Goal: Task Accomplishment & Management: Manage account settings

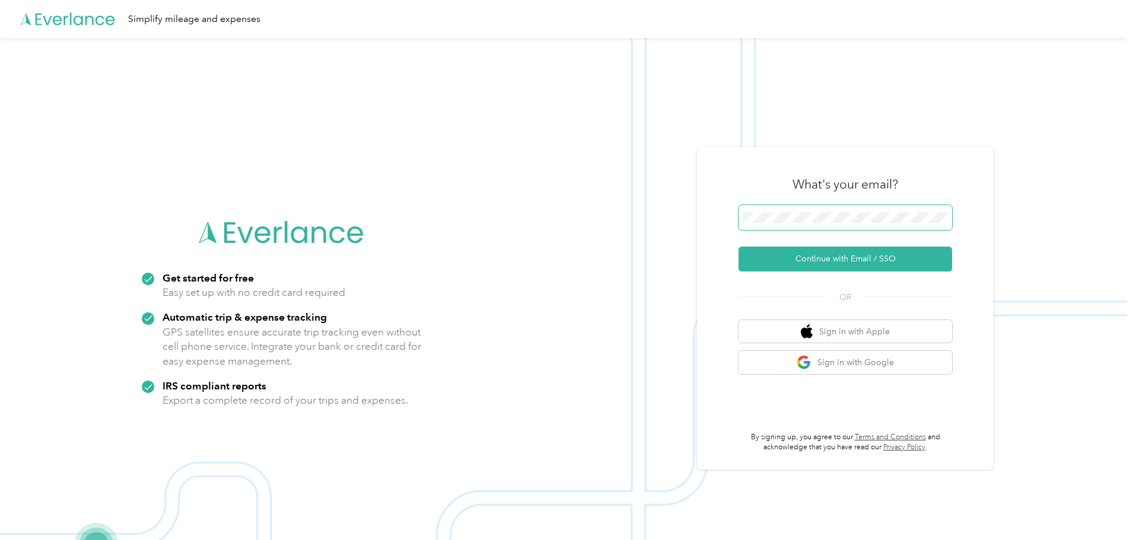
click at [829, 224] on span at bounding box center [845, 217] width 214 height 25
click at [837, 263] on button "Continue with Email / SSO" at bounding box center [845, 259] width 214 height 25
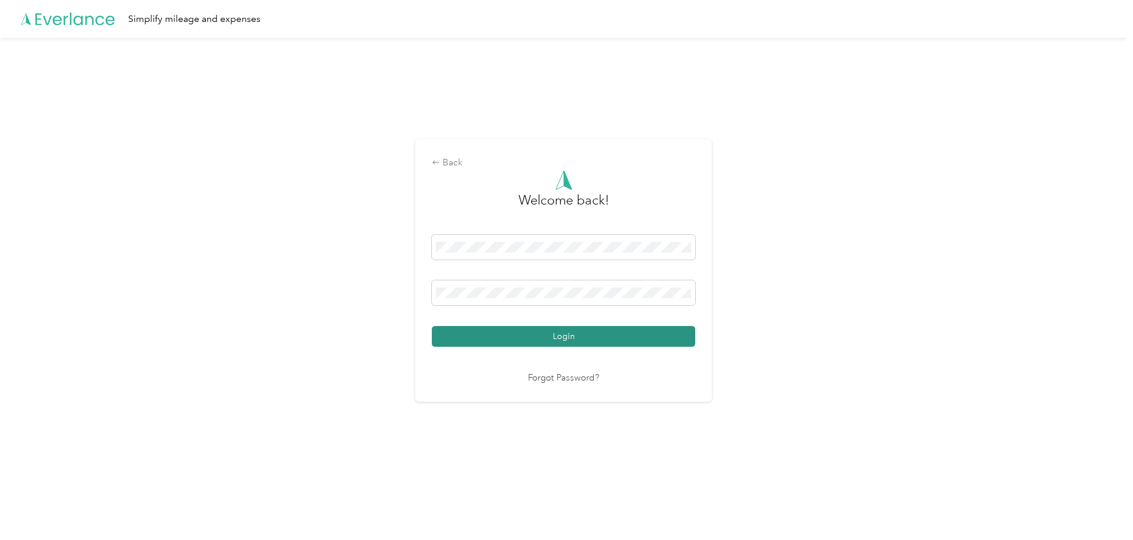
click at [477, 334] on button "Login" at bounding box center [563, 336] width 263 height 21
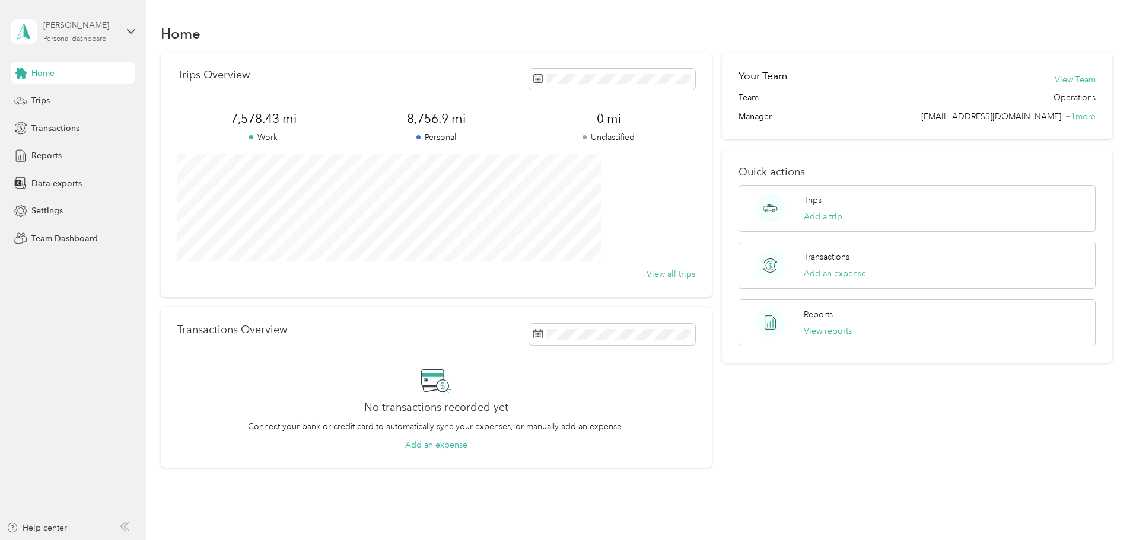
click at [85, 32] on div "[PERSON_NAME] Personal dashboard" at bounding box center [80, 31] width 74 height 24
click at [56, 99] on div "Team dashboard" at bounding box center [52, 97] width 63 height 12
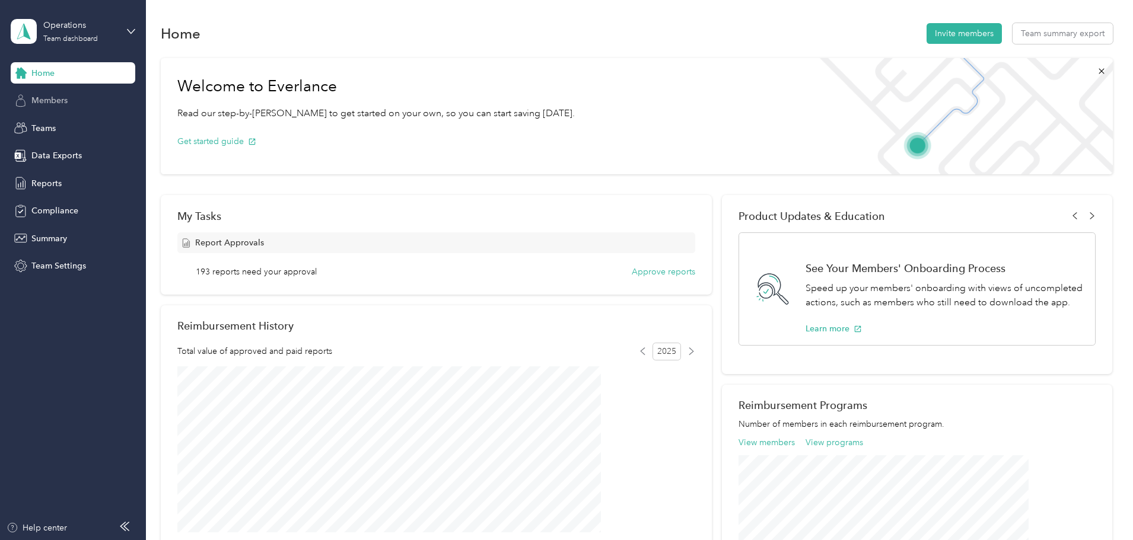
click at [53, 98] on span "Members" at bounding box center [49, 100] width 36 height 12
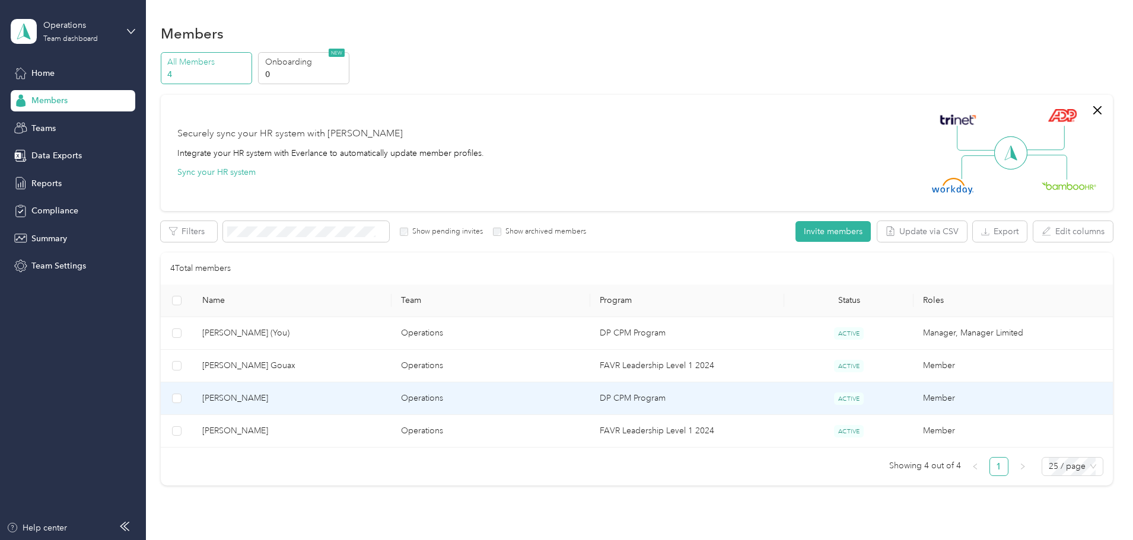
click at [302, 396] on span "[PERSON_NAME]" at bounding box center [292, 398] width 180 height 13
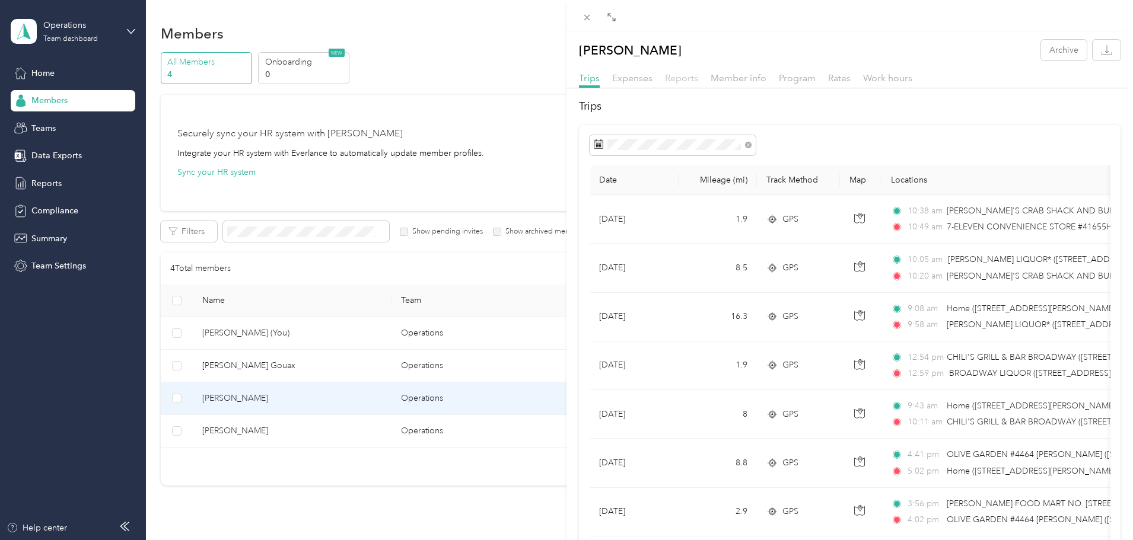
click at [673, 77] on span "Reports" at bounding box center [681, 77] width 33 height 11
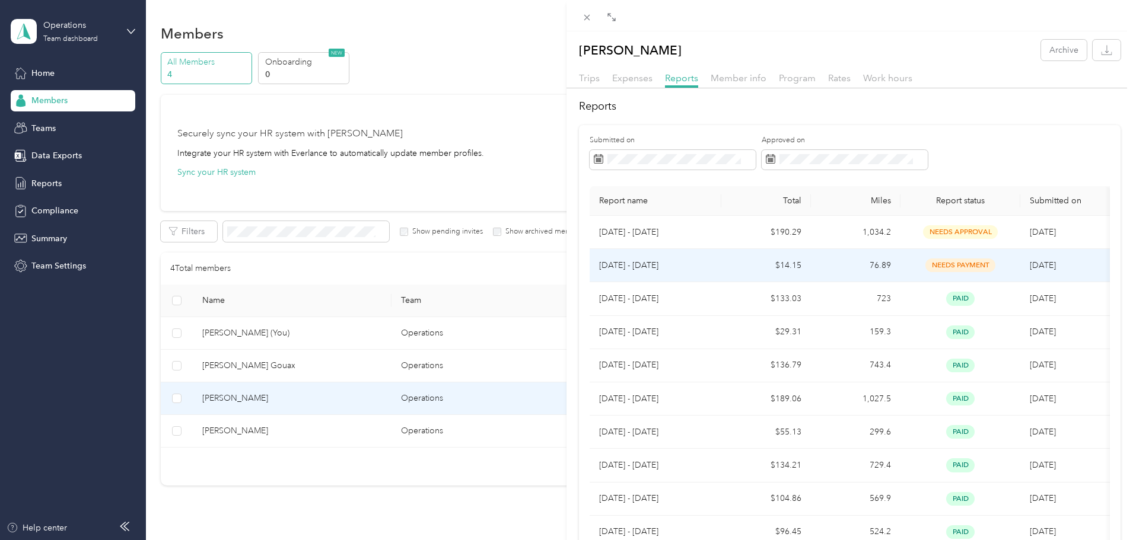
click at [946, 264] on span "needs payment" at bounding box center [960, 266] width 70 height 14
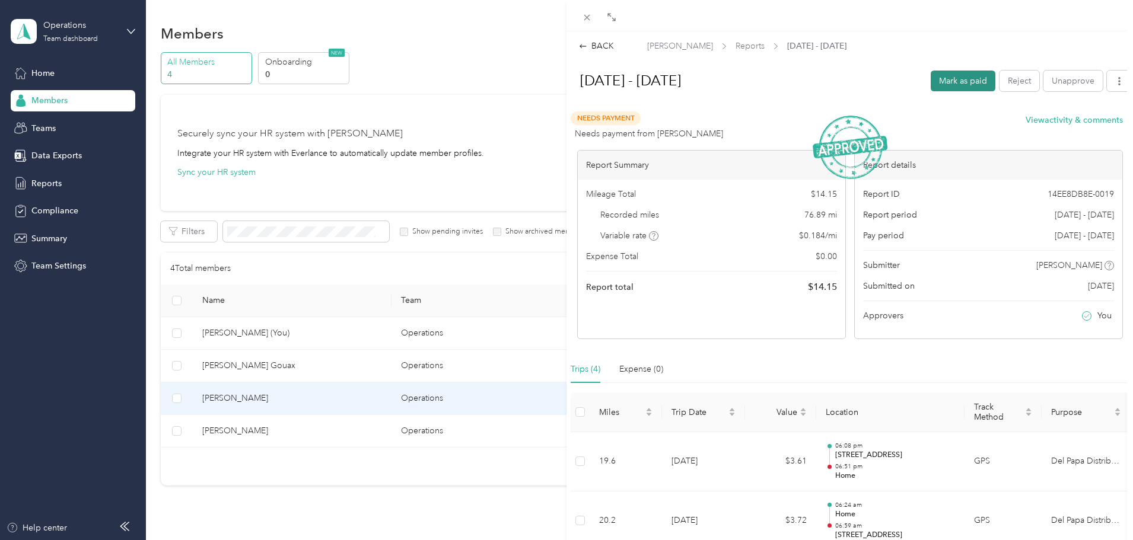
click at [950, 88] on button "Mark as paid" at bounding box center [963, 81] width 65 height 21
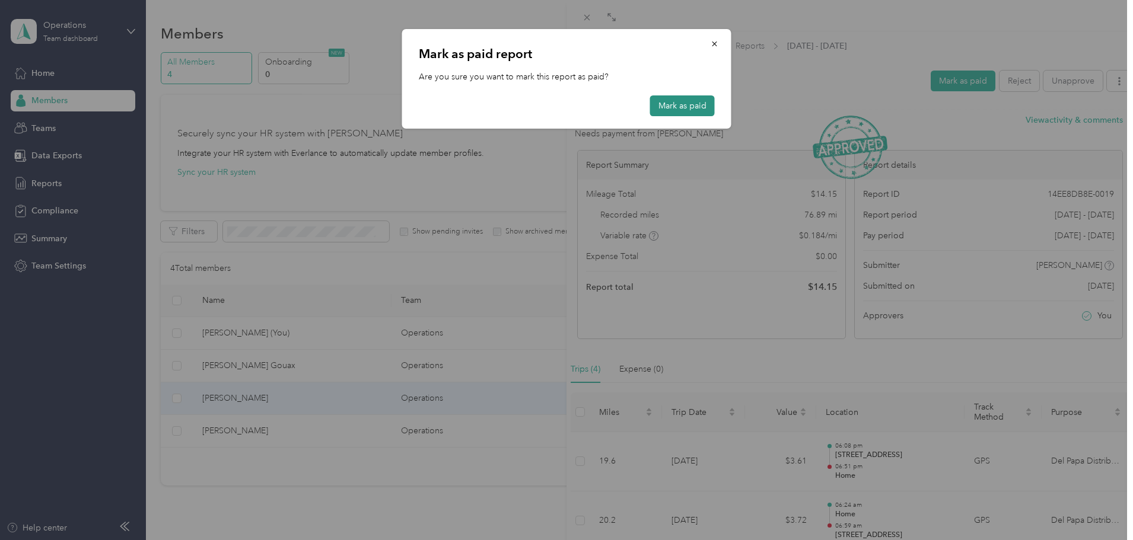
click at [700, 110] on button "Mark as paid" at bounding box center [682, 105] width 65 height 21
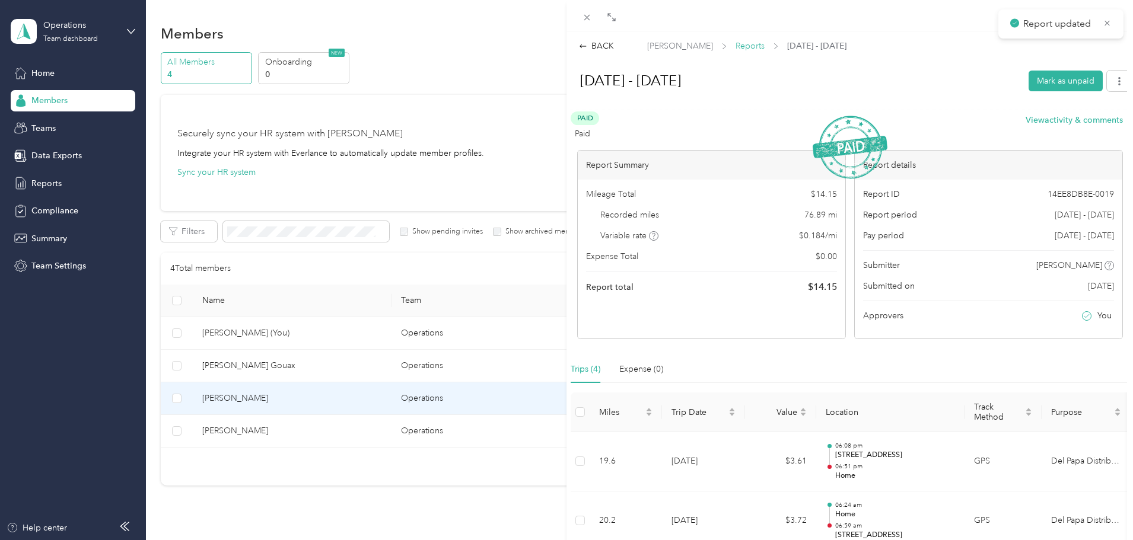
click at [750, 46] on span "Reports" at bounding box center [749, 46] width 29 height 12
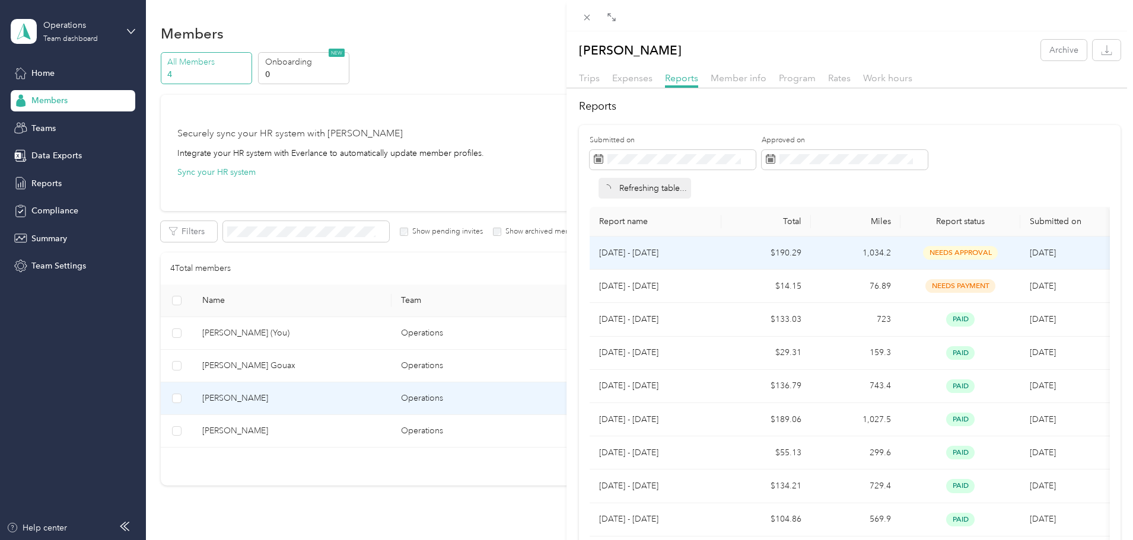
click at [633, 252] on p "[DATE] - [DATE]" at bounding box center [655, 253] width 113 height 13
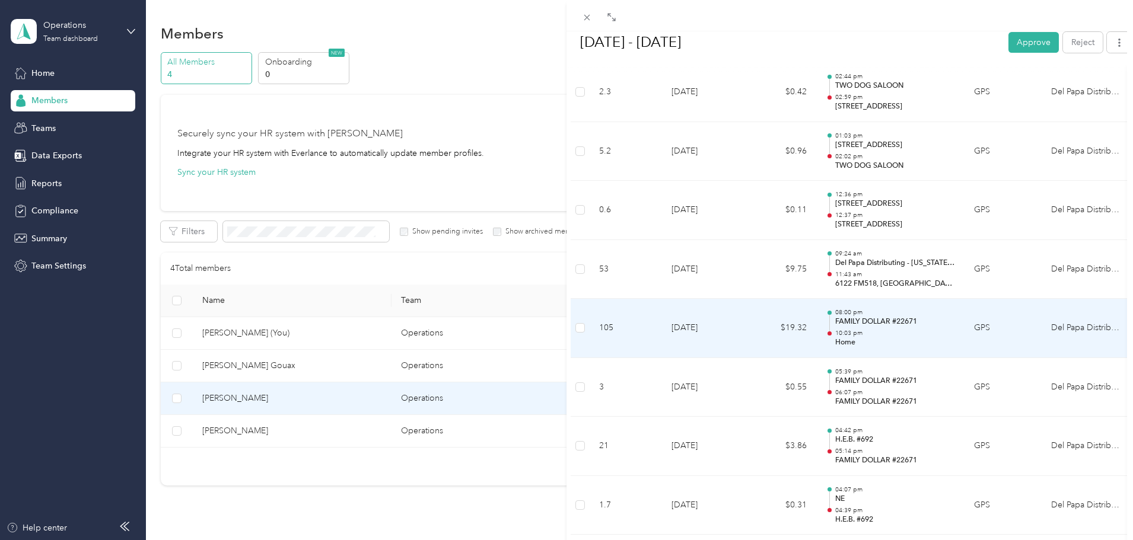
scroll to position [1661, 0]
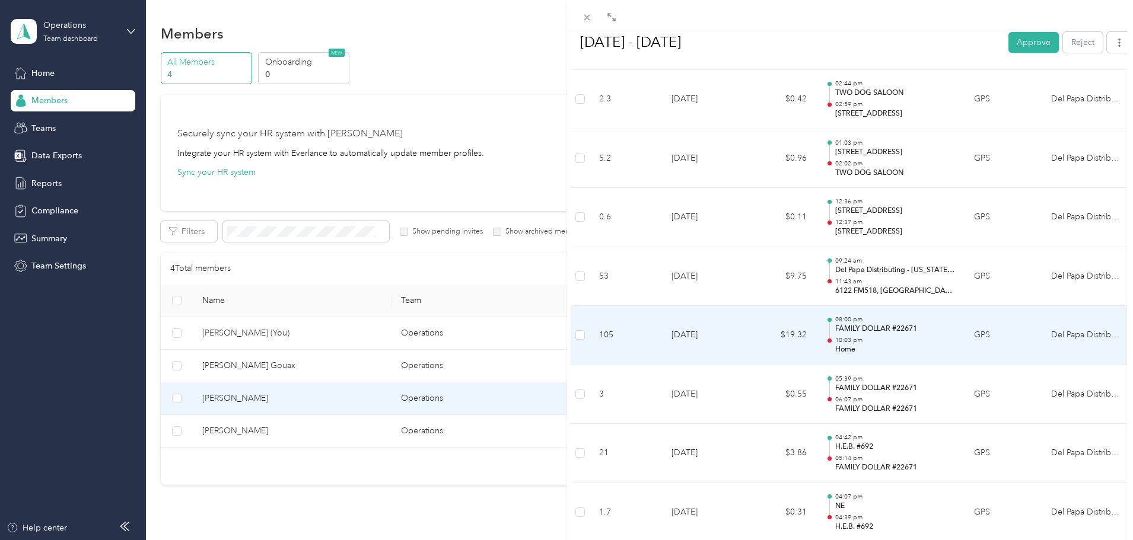
click at [865, 330] on p "FAMILY DOLLAR #22671" at bounding box center [895, 329] width 120 height 11
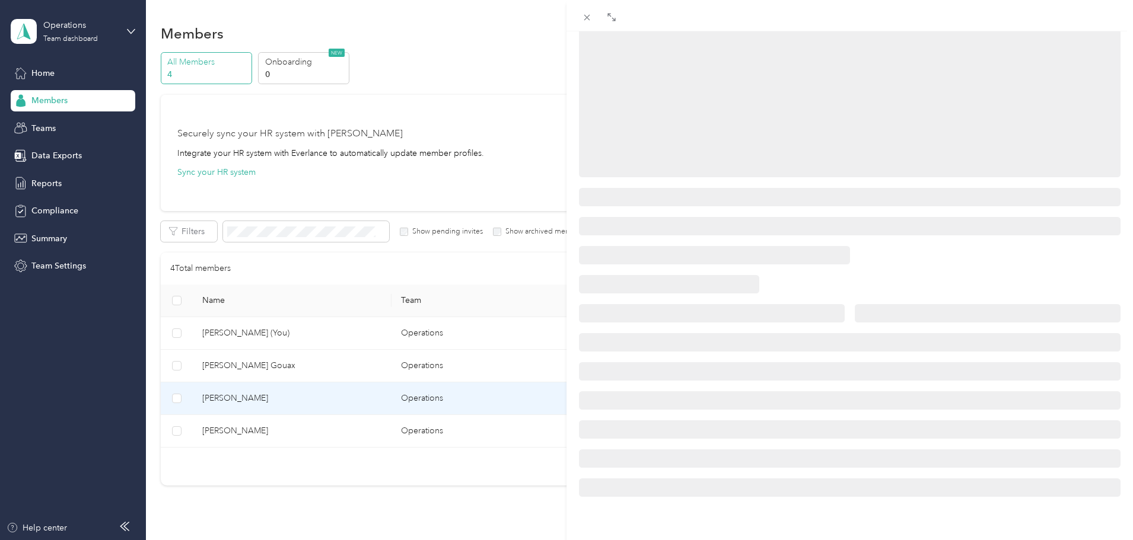
scroll to position [144, 0]
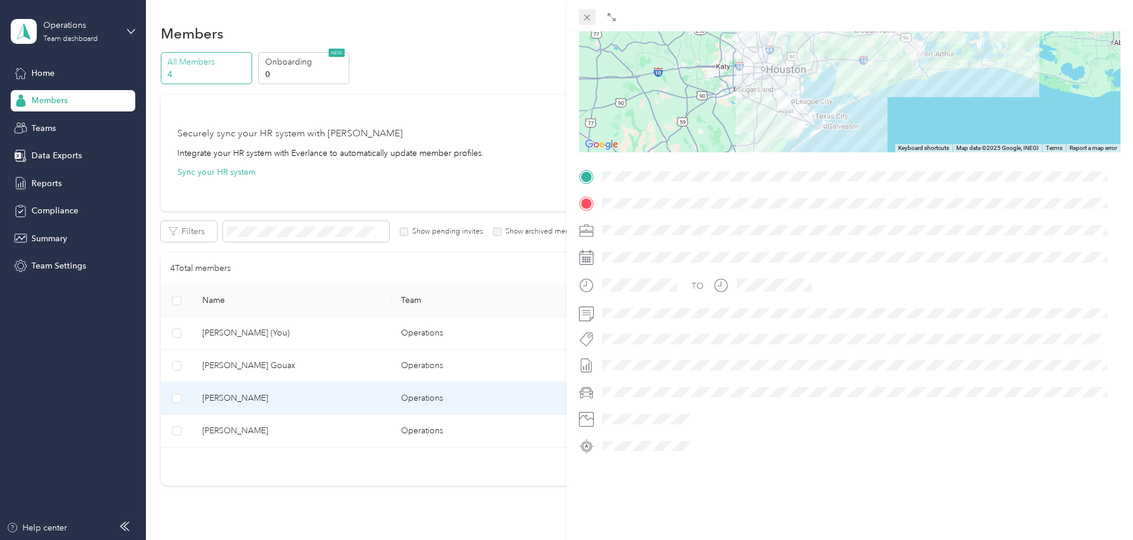
click at [583, 14] on icon at bounding box center [587, 17] width 10 height 10
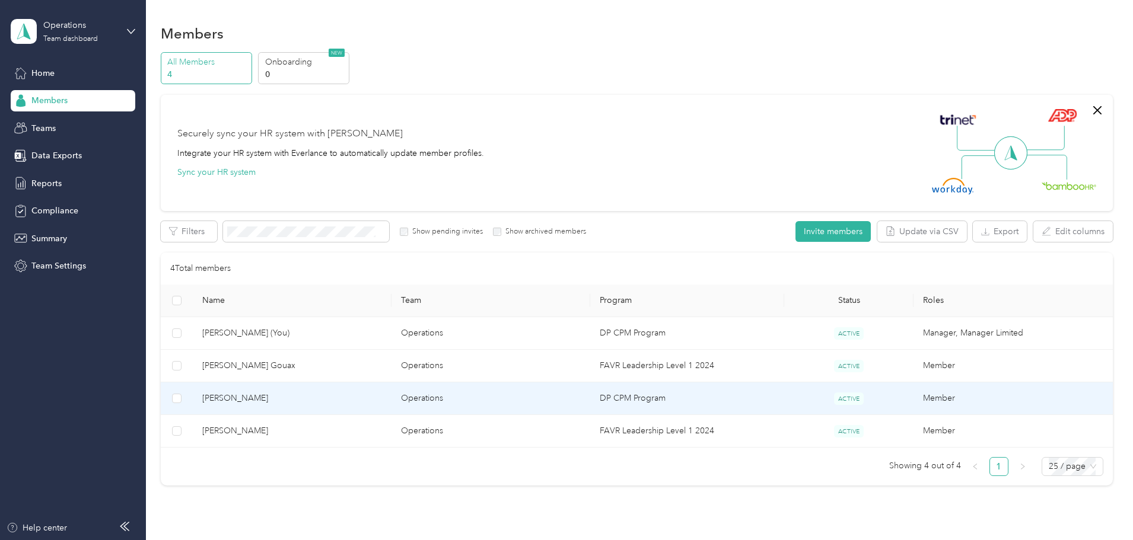
click at [308, 400] on span "[PERSON_NAME]" at bounding box center [292, 398] width 180 height 13
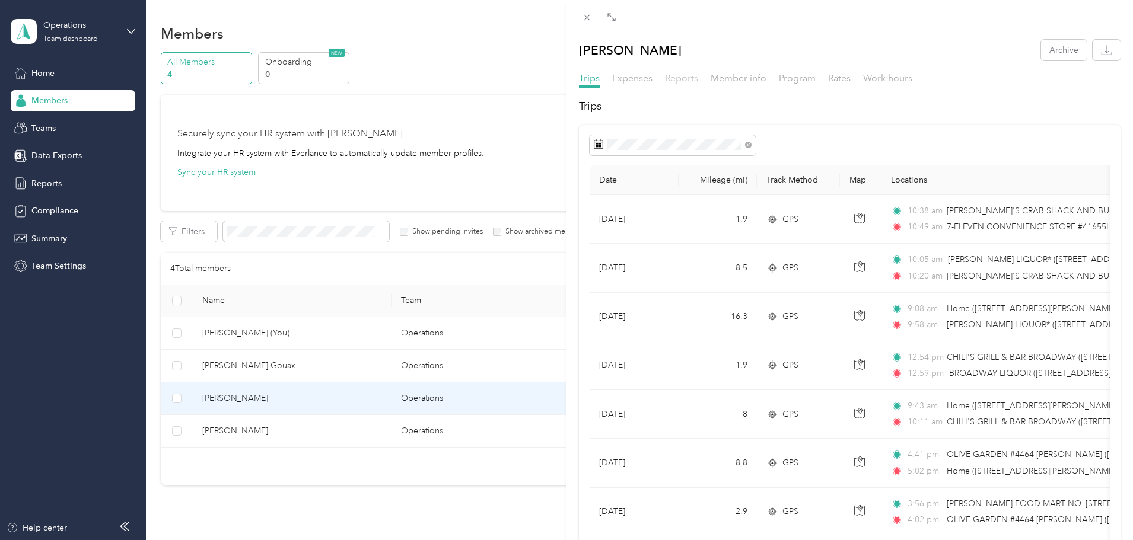
click at [692, 82] on span "Reports" at bounding box center [681, 77] width 33 height 11
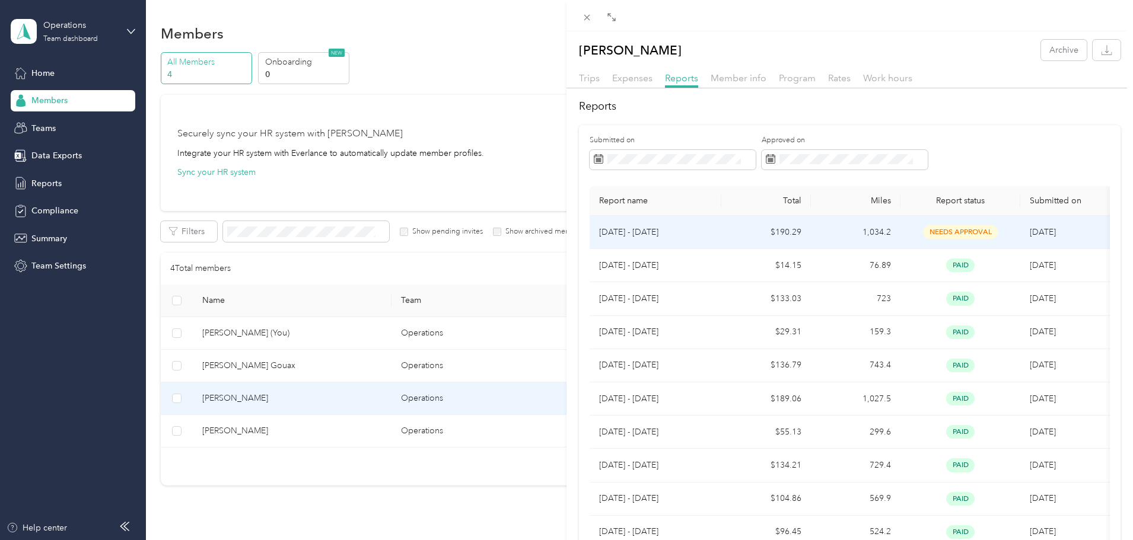
click at [652, 232] on p "[DATE] - [DATE]" at bounding box center [655, 232] width 113 height 13
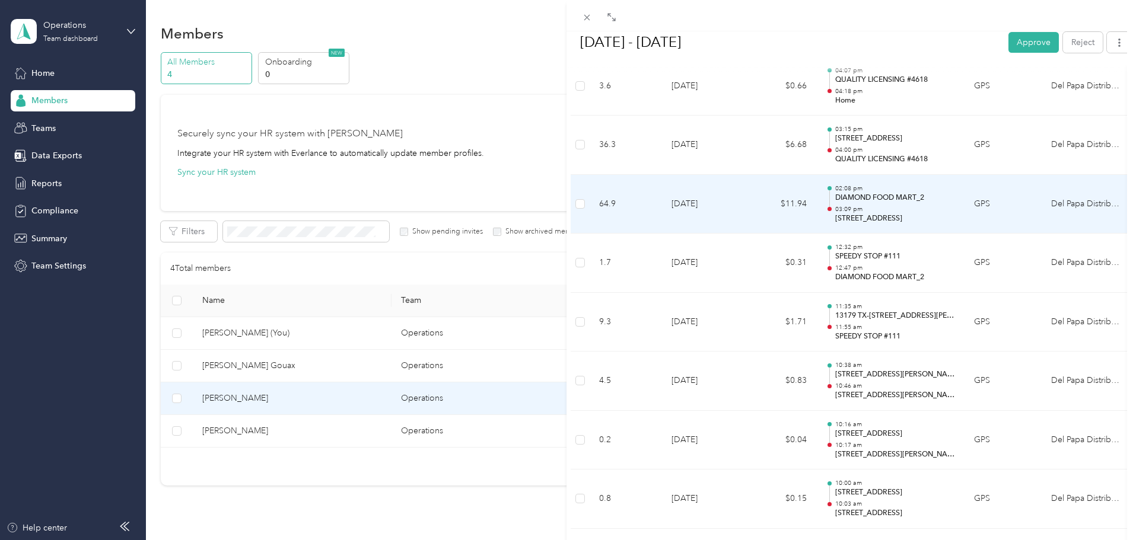
scroll to position [2560, 0]
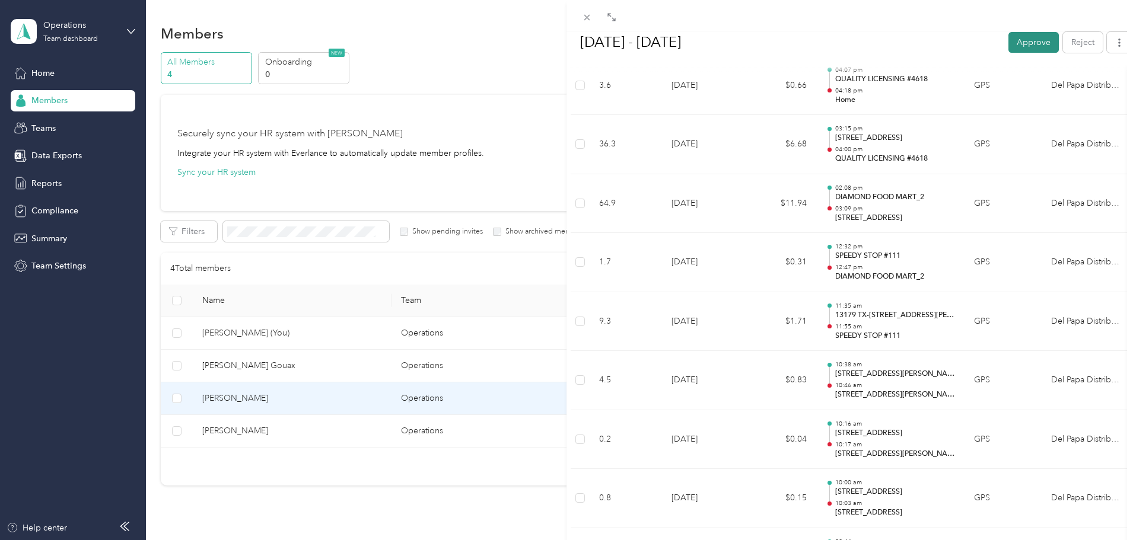
click at [1012, 45] on button "Approve" at bounding box center [1033, 41] width 50 height 21
click at [586, 18] on icon at bounding box center [587, 17] width 10 height 10
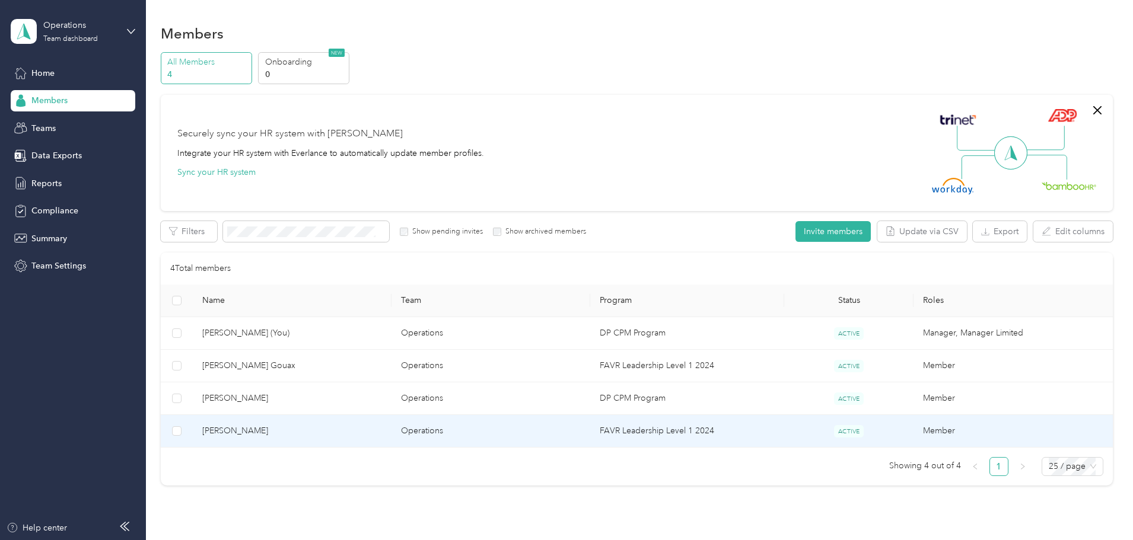
click at [297, 433] on span "[PERSON_NAME]" at bounding box center [292, 431] width 180 height 13
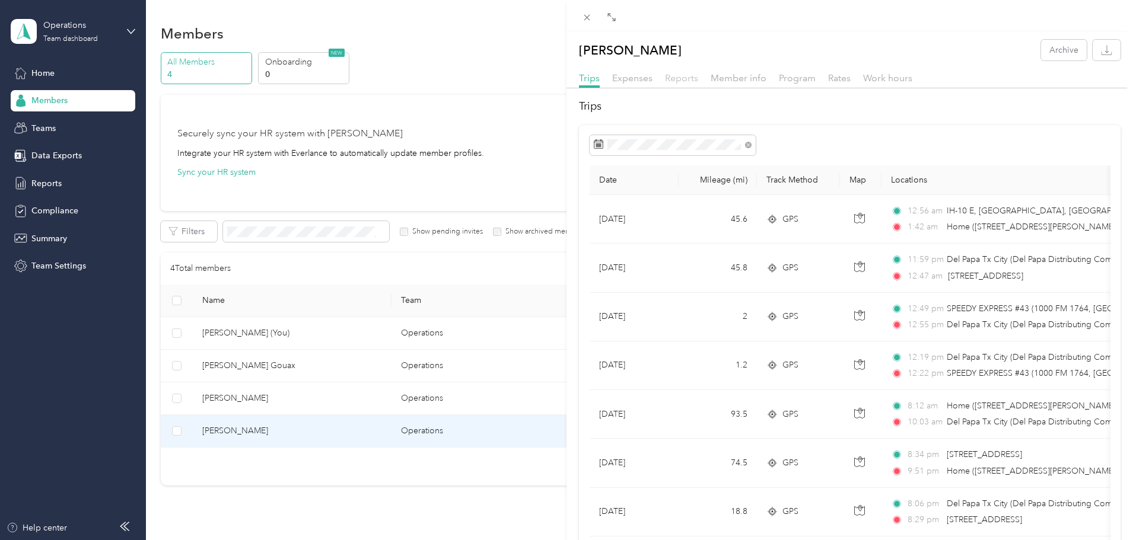
click at [674, 81] on span "Reports" at bounding box center [681, 77] width 33 height 11
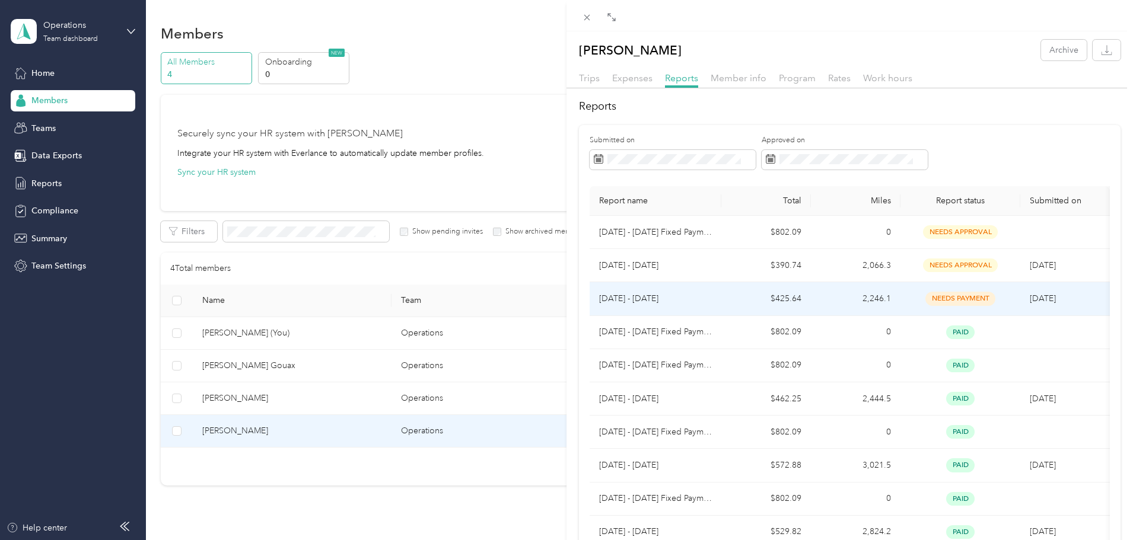
click at [956, 299] on span "needs payment" at bounding box center [960, 299] width 70 height 14
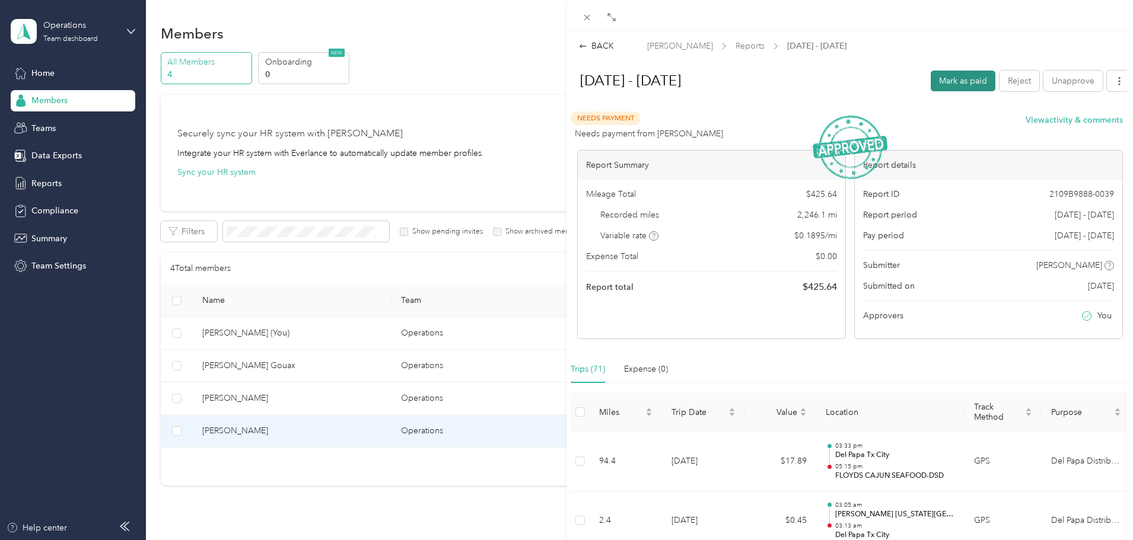
click at [950, 79] on button "Mark as paid" at bounding box center [963, 81] width 65 height 21
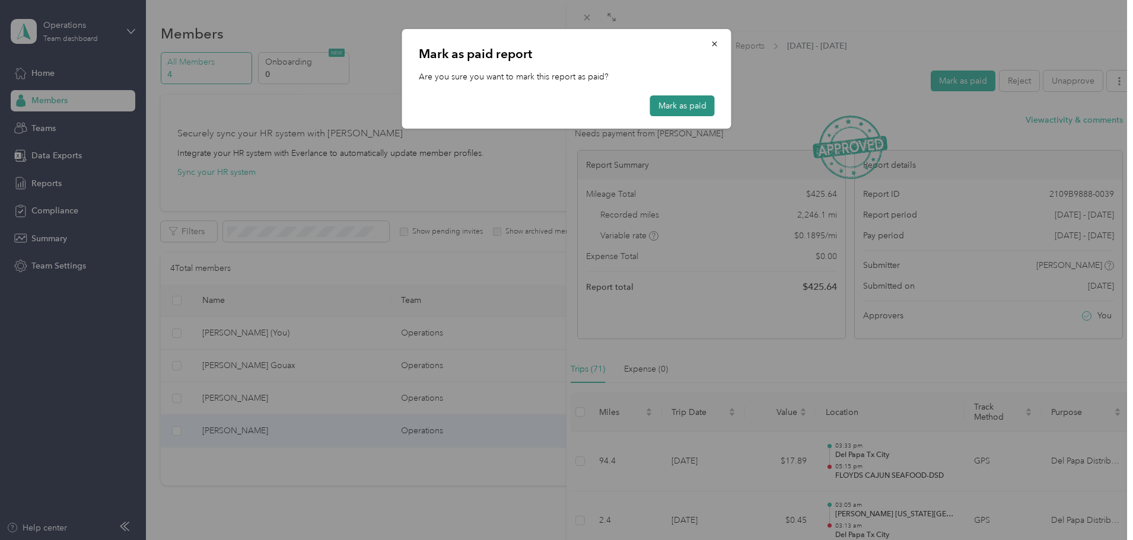
click at [687, 105] on button "Mark as paid" at bounding box center [682, 105] width 65 height 21
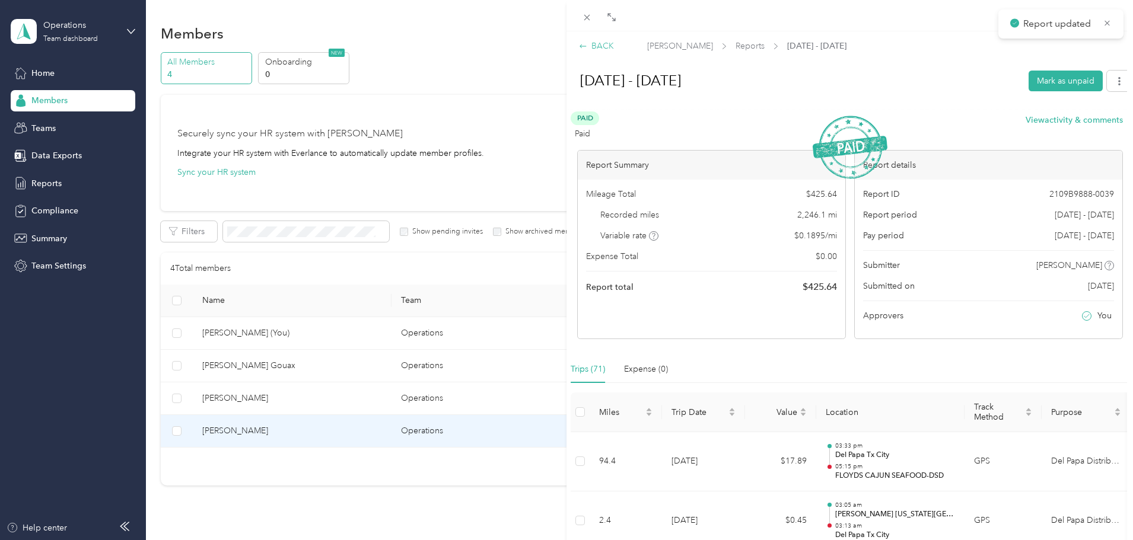
click at [584, 48] on icon at bounding box center [583, 46] width 8 height 8
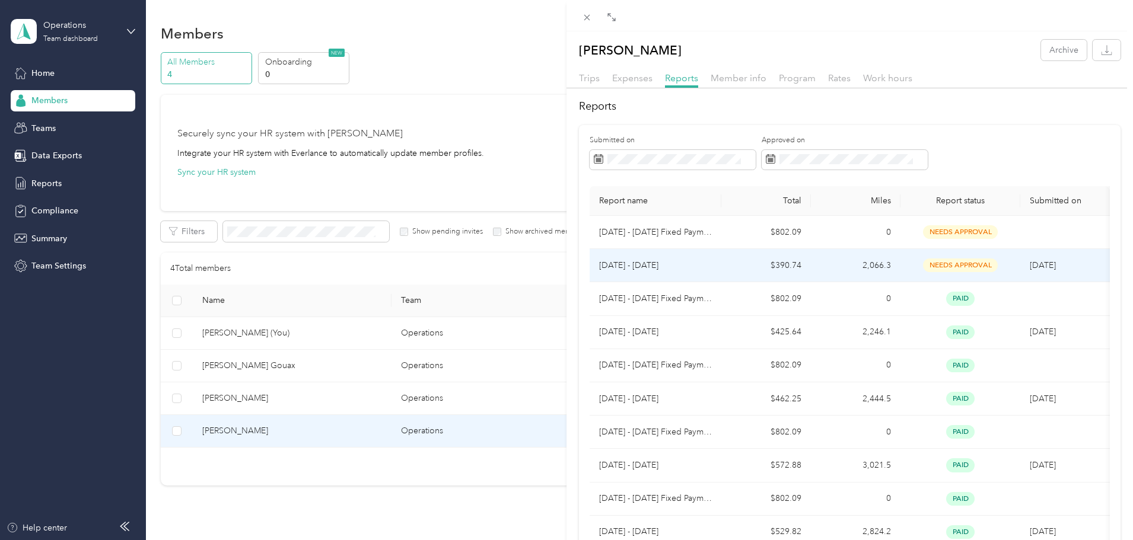
click at [652, 268] on p "[DATE] - [DATE]" at bounding box center [655, 265] width 113 height 13
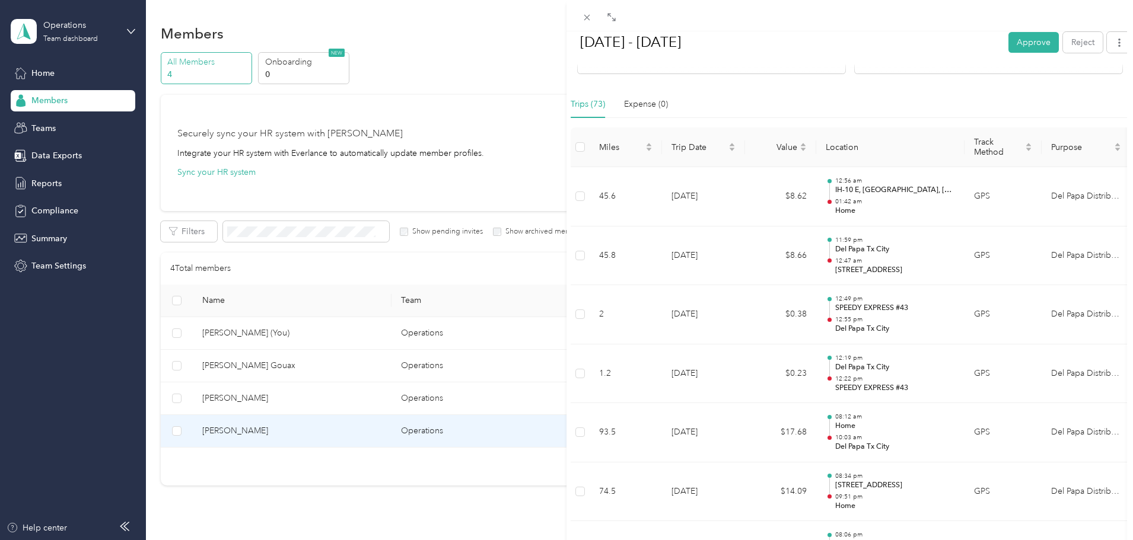
scroll to position [297, 0]
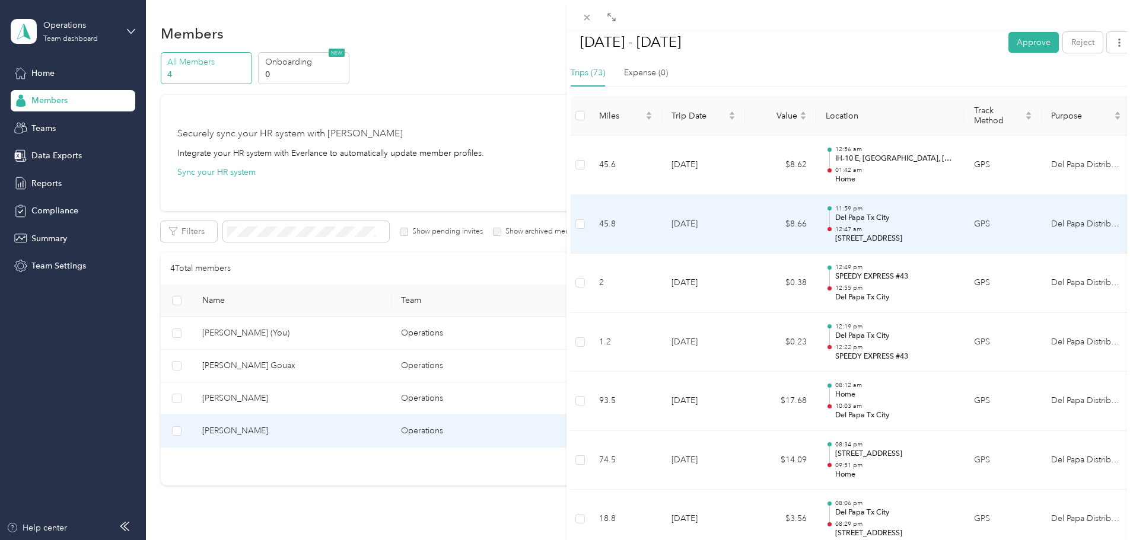
click at [747, 227] on td "$8.66" at bounding box center [780, 224] width 71 height 59
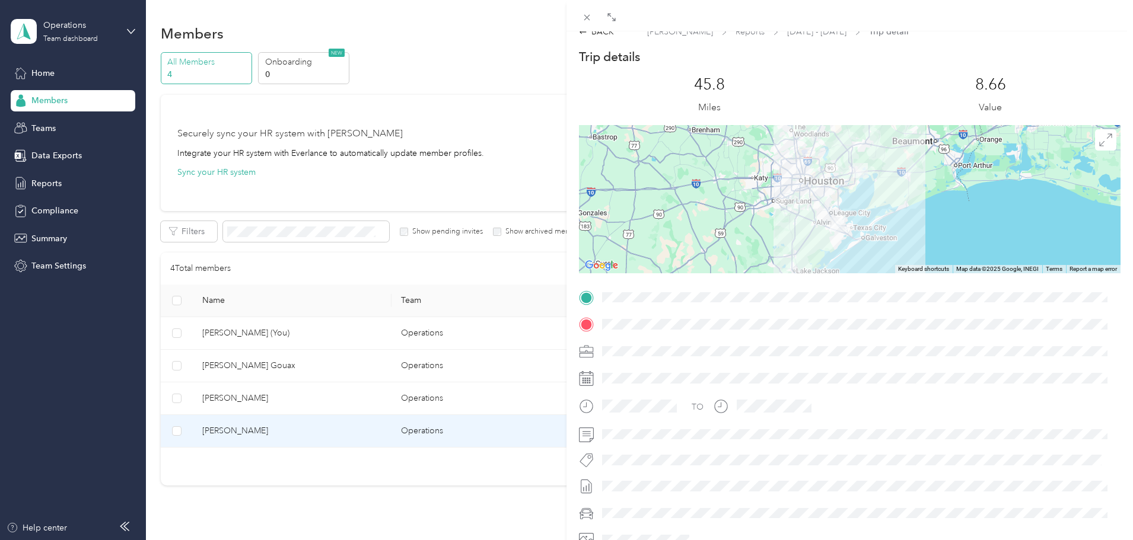
scroll to position [0, 0]
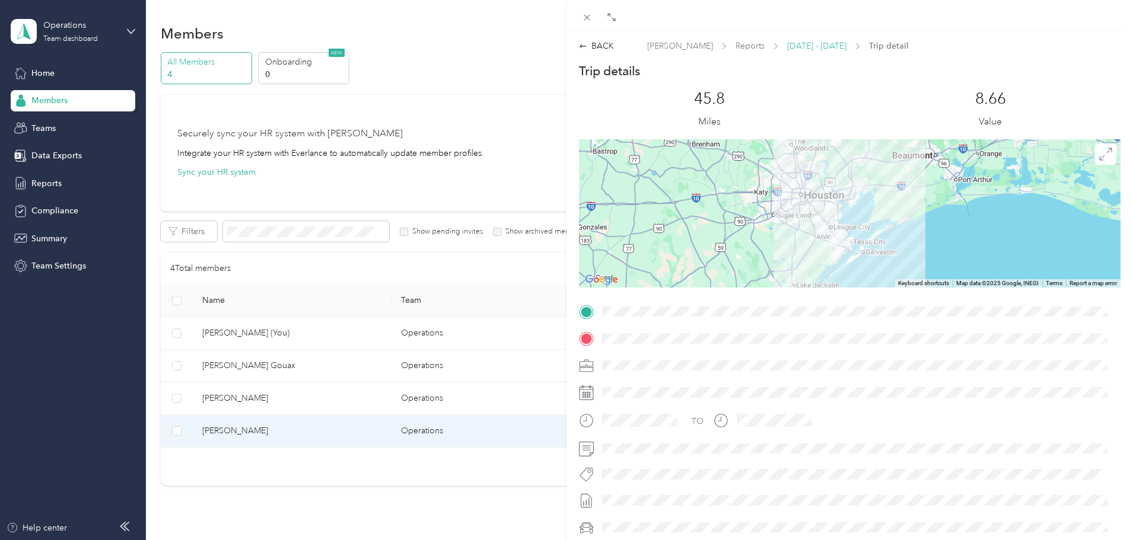
click at [804, 44] on span "[DATE] - [DATE]" at bounding box center [816, 46] width 59 height 12
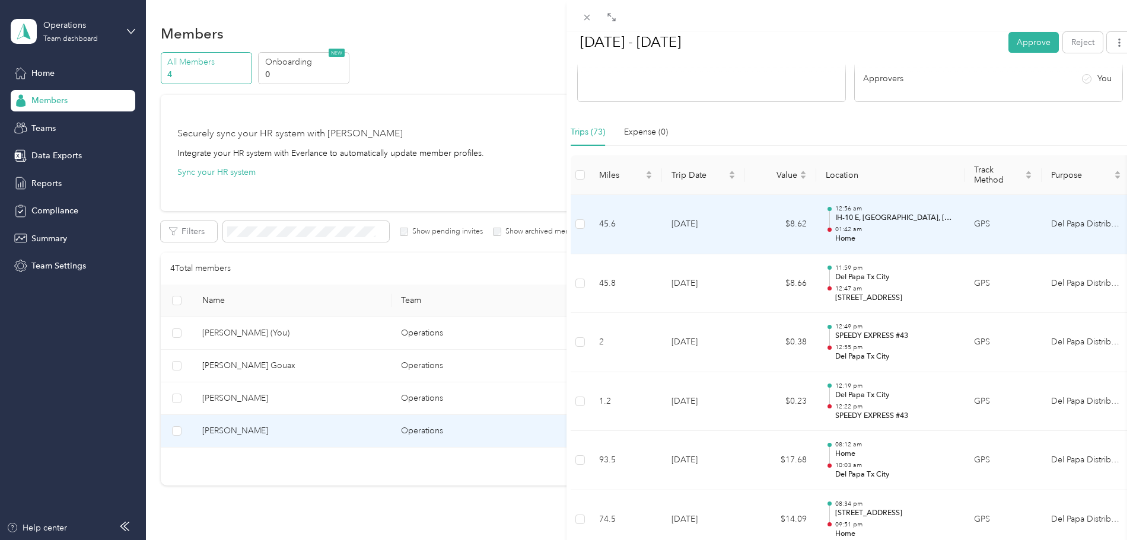
scroll to position [247, 0]
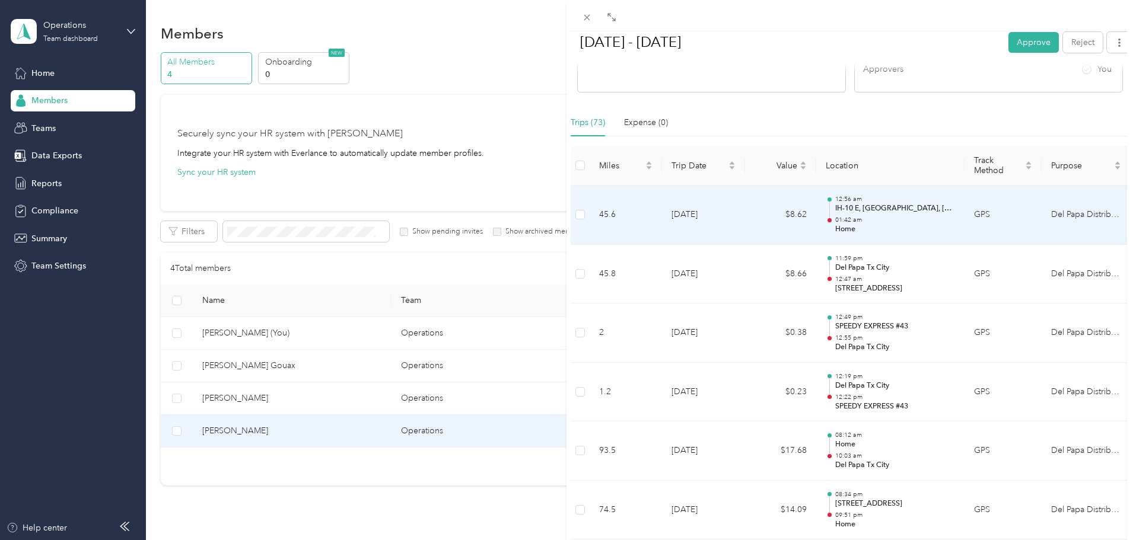
click at [862, 210] on p "IH-10 E, [GEOGRAPHIC_DATA], [GEOGRAPHIC_DATA]" at bounding box center [895, 208] width 120 height 11
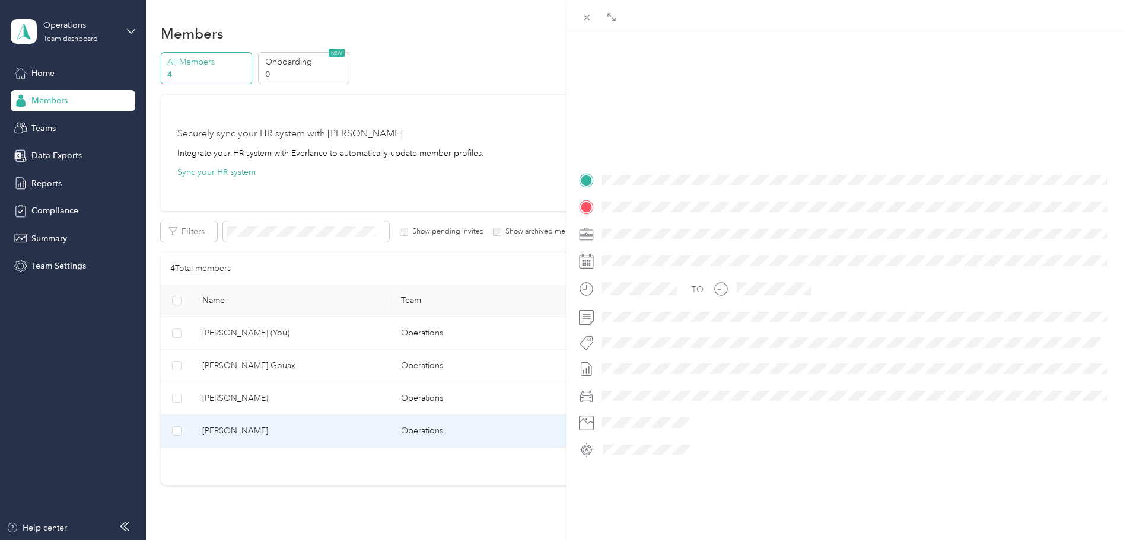
scroll to position [144, 0]
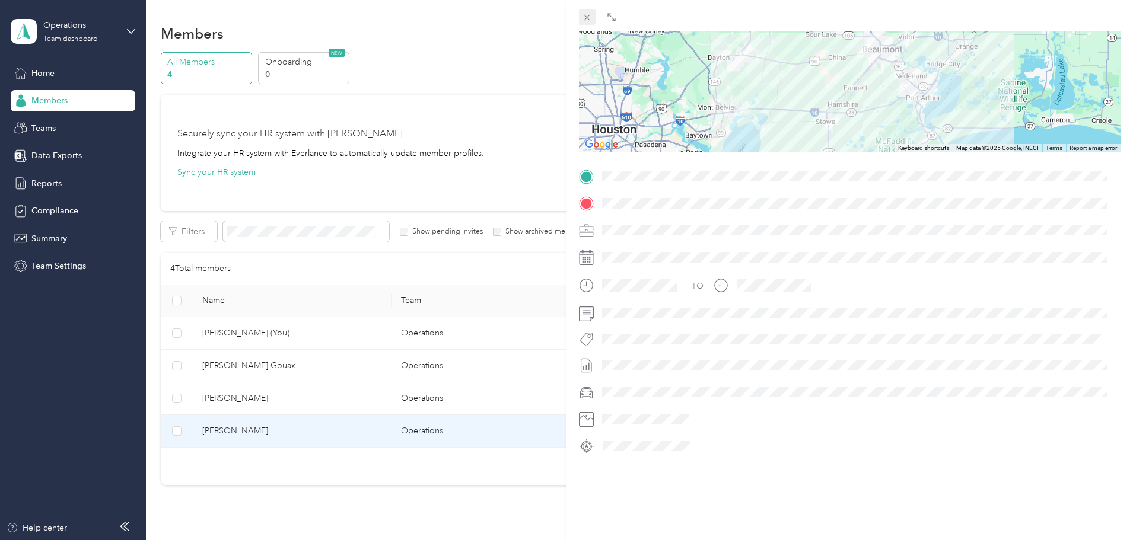
click at [590, 21] on icon at bounding box center [587, 17] width 10 height 10
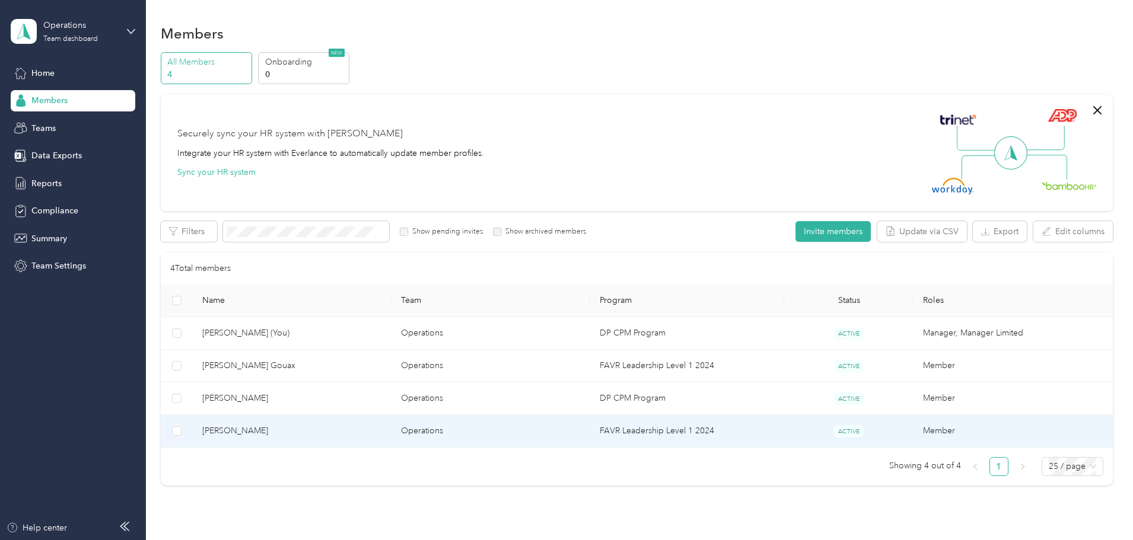
click at [304, 431] on span "[PERSON_NAME]" at bounding box center [292, 431] width 180 height 13
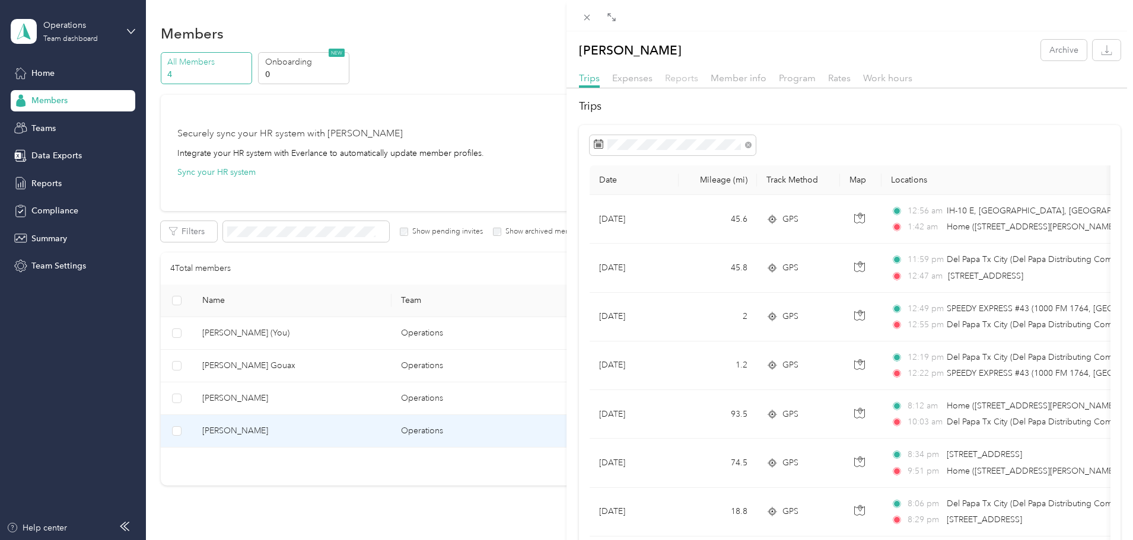
click at [690, 79] on span "Reports" at bounding box center [681, 77] width 33 height 11
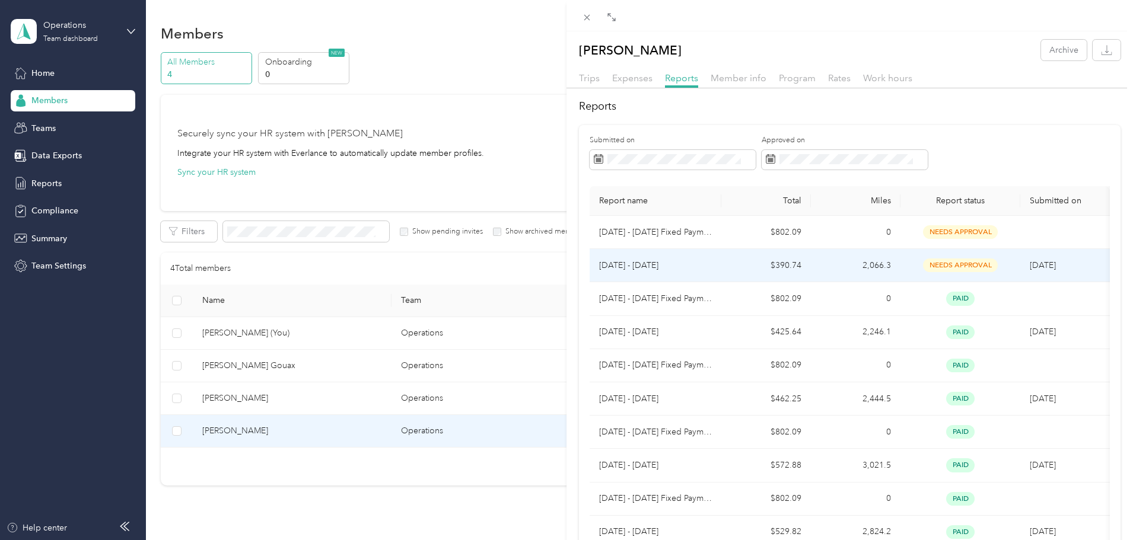
click at [623, 265] on p "[DATE] - [DATE]" at bounding box center [655, 265] width 113 height 13
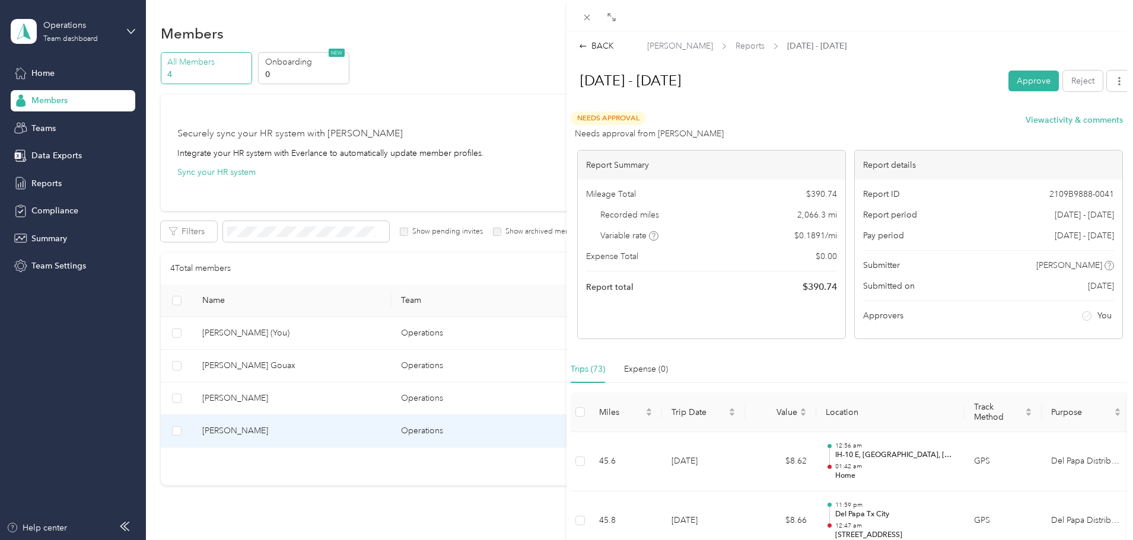
scroll to position [237, 0]
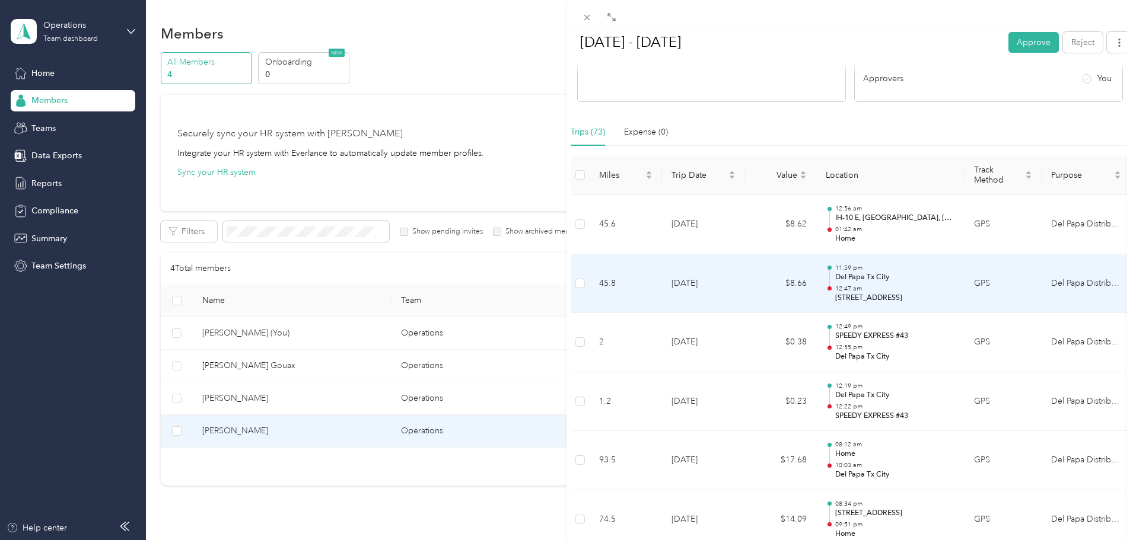
click at [983, 284] on td "GPS" at bounding box center [1002, 283] width 77 height 59
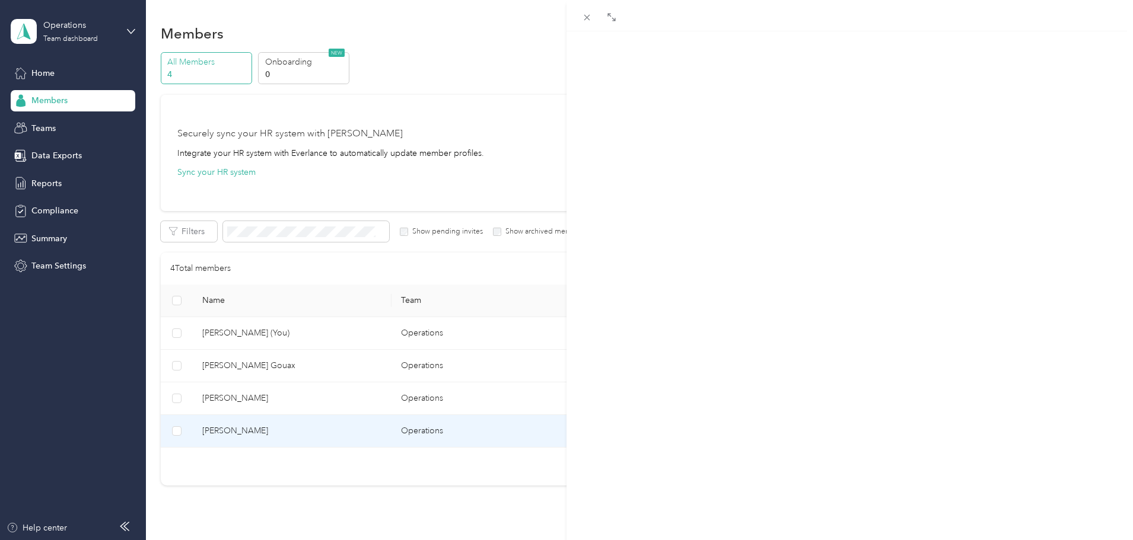
scroll to position [144, 0]
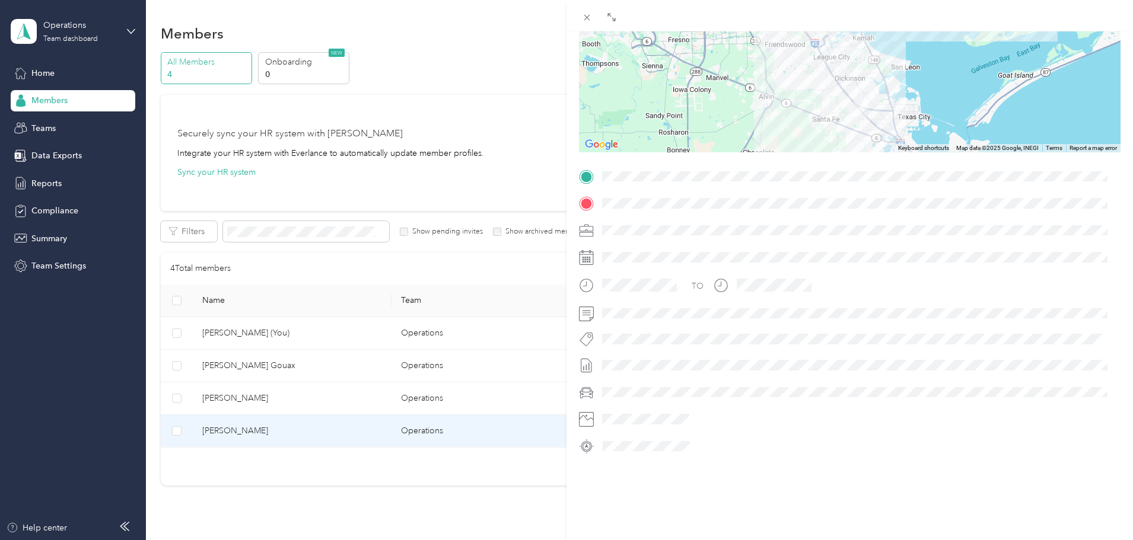
drag, startPoint x: 837, startPoint y: 62, endPoint x: 846, endPoint y: 127, distance: 65.8
click at [846, 127] on div at bounding box center [850, 78] width 542 height 148
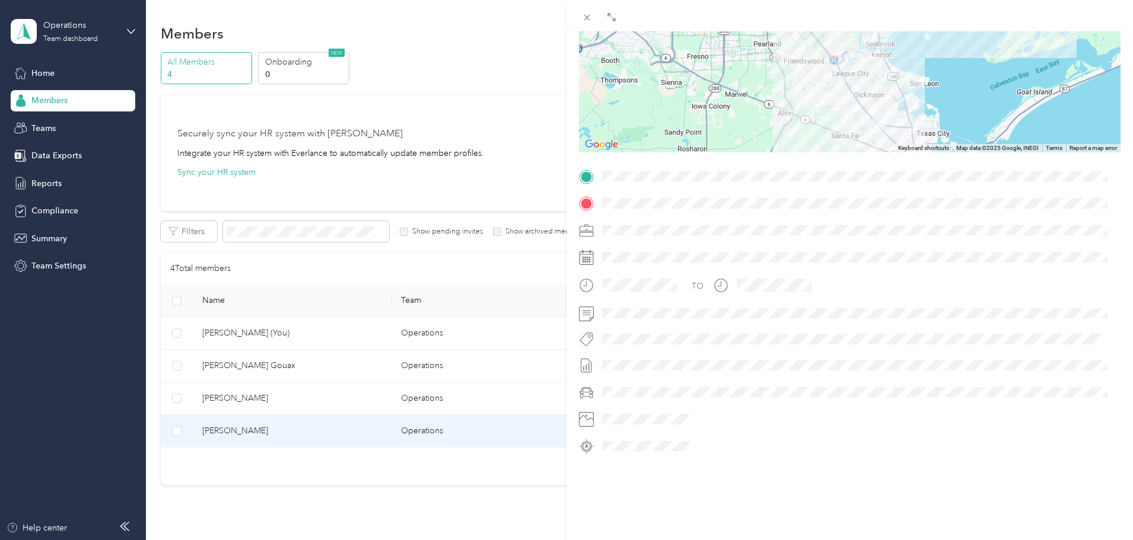
drag, startPoint x: 845, startPoint y: 77, endPoint x: 862, endPoint y: 94, distance: 25.2
click at [862, 94] on div at bounding box center [850, 78] width 542 height 148
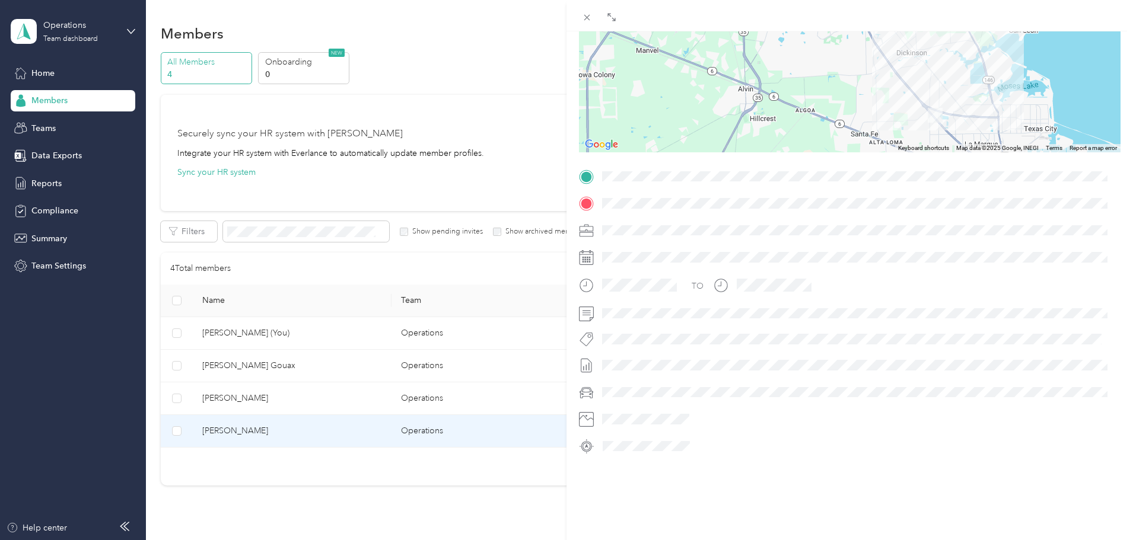
drag, startPoint x: 753, startPoint y: 84, endPoint x: 798, endPoint y: 50, distance: 56.3
click at [798, 50] on div at bounding box center [850, 78] width 542 height 148
click at [610, 18] on icon at bounding box center [611, 16] width 9 height 9
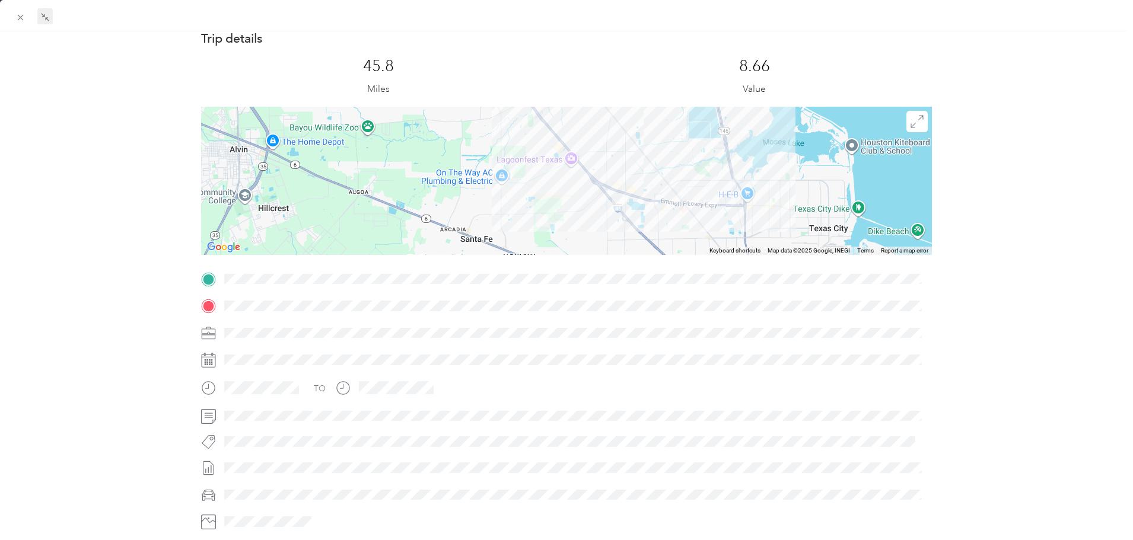
scroll to position [29, 0]
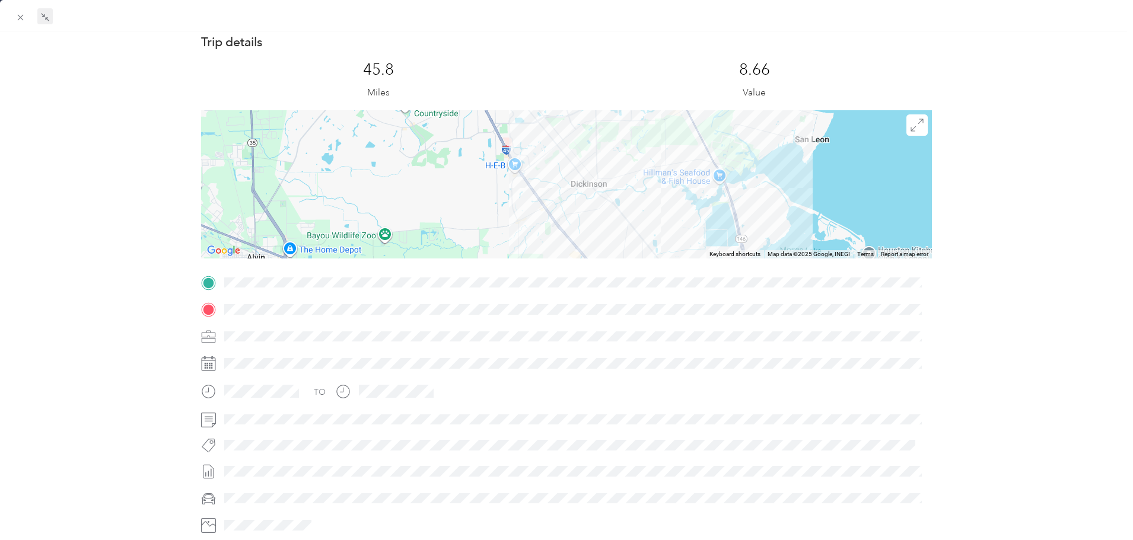
click at [750, 277] on div "Trip details This trip cannot be edited because it is either under review, appr…" at bounding box center [566, 298] width 730 height 528
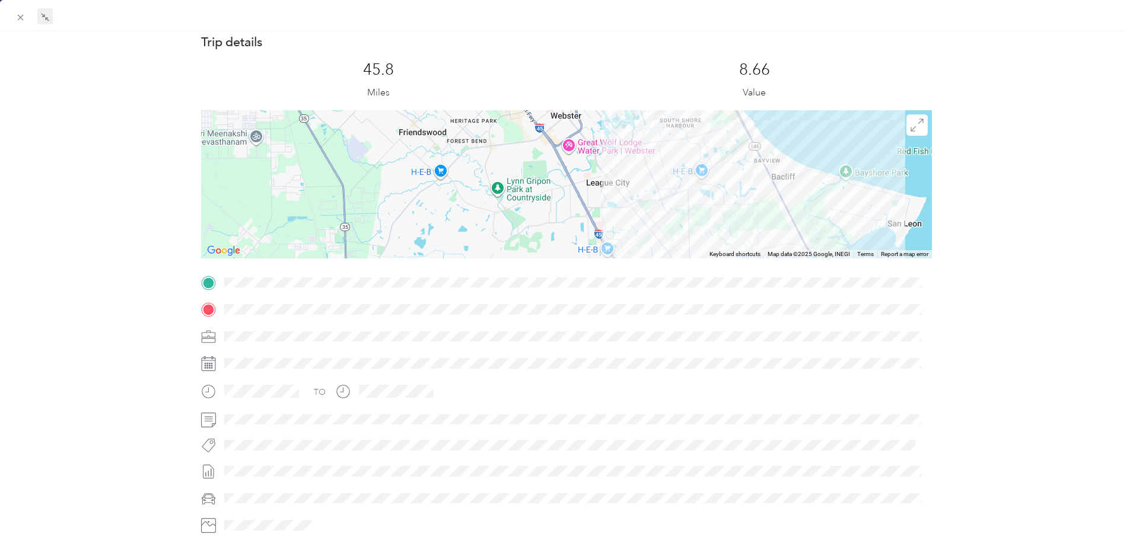
drag, startPoint x: 595, startPoint y: 195, endPoint x: 684, endPoint y: 267, distance: 114.7
click at [684, 267] on div "Trip details This trip cannot be edited because it is either under review, appr…" at bounding box center [566, 298] width 730 height 528
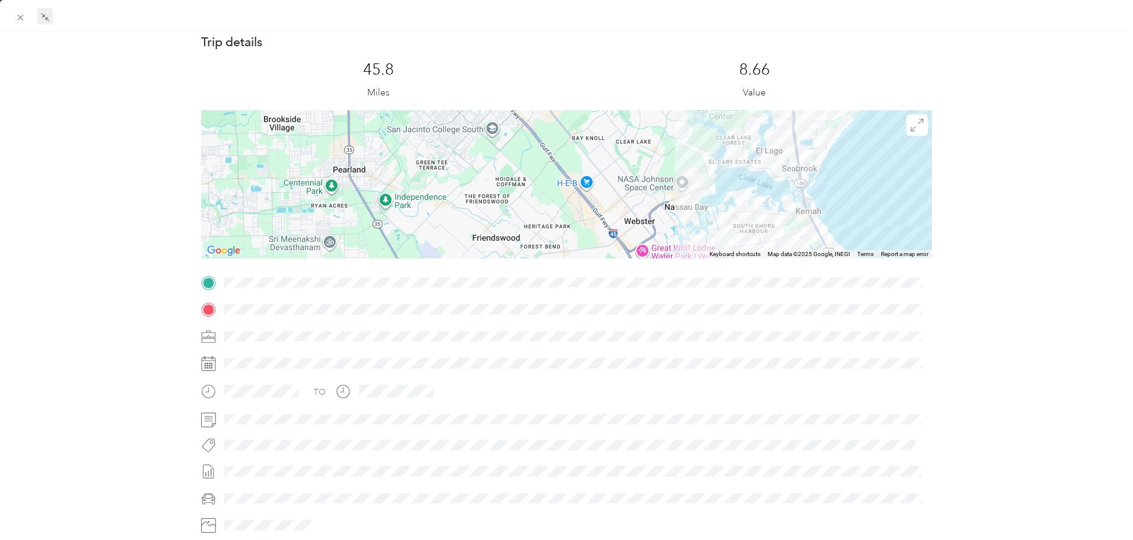
click at [698, 286] on div "Trip details This trip cannot be edited because it is either under review, appr…" at bounding box center [566, 298] width 730 height 528
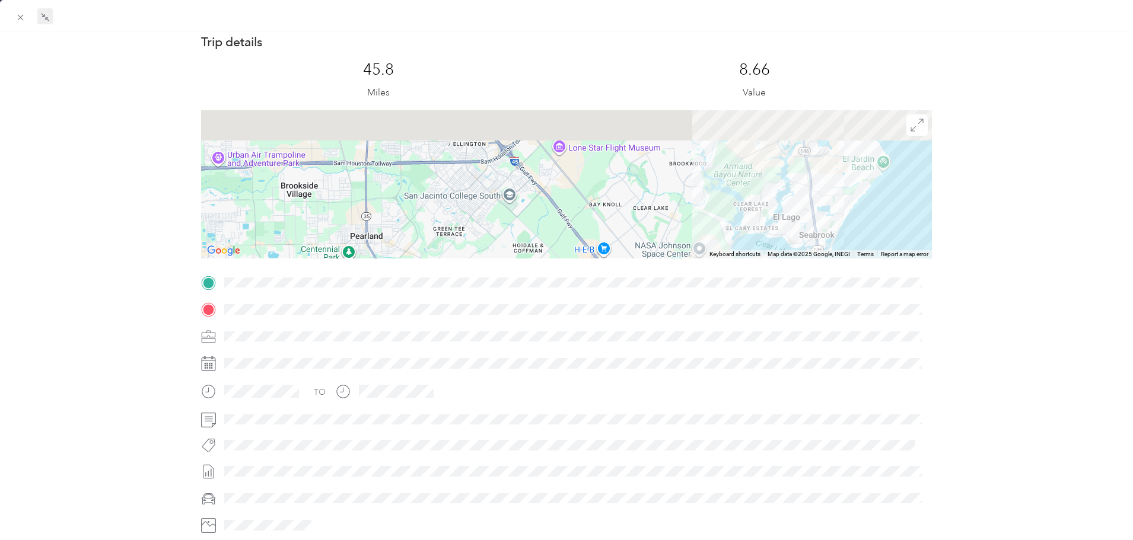
drag, startPoint x: 685, startPoint y: 206, endPoint x: 708, endPoint y: 259, distance: 57.4
click at [708, 259] on div "Trip details This trip cannot be edited because it is either under review, appr…" at bounding box center [566, 298] width 730 height 528
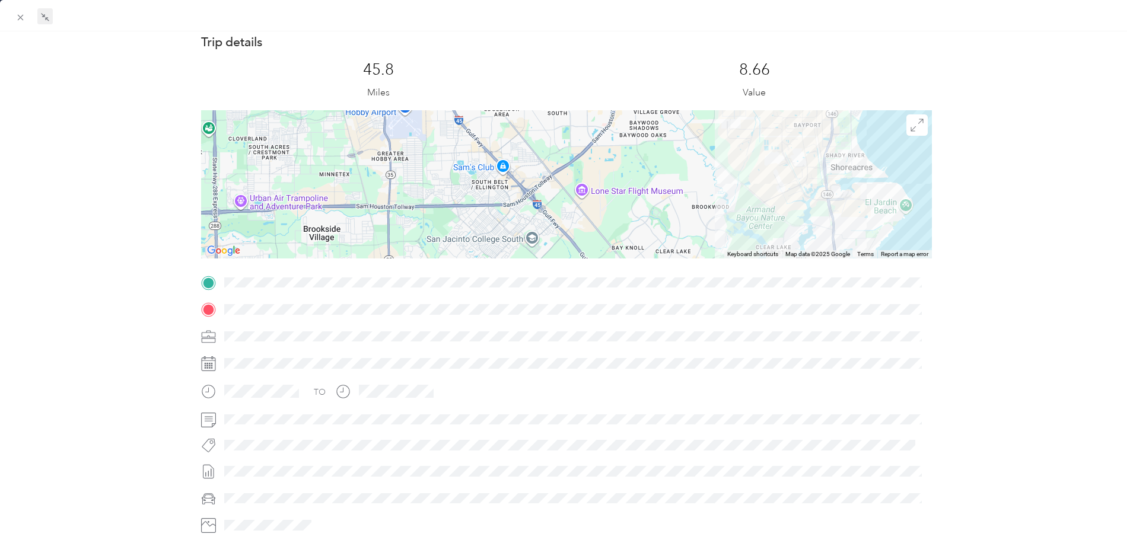
click at [703, 248] on div at bounding box center [566, 184] width 730 height 148
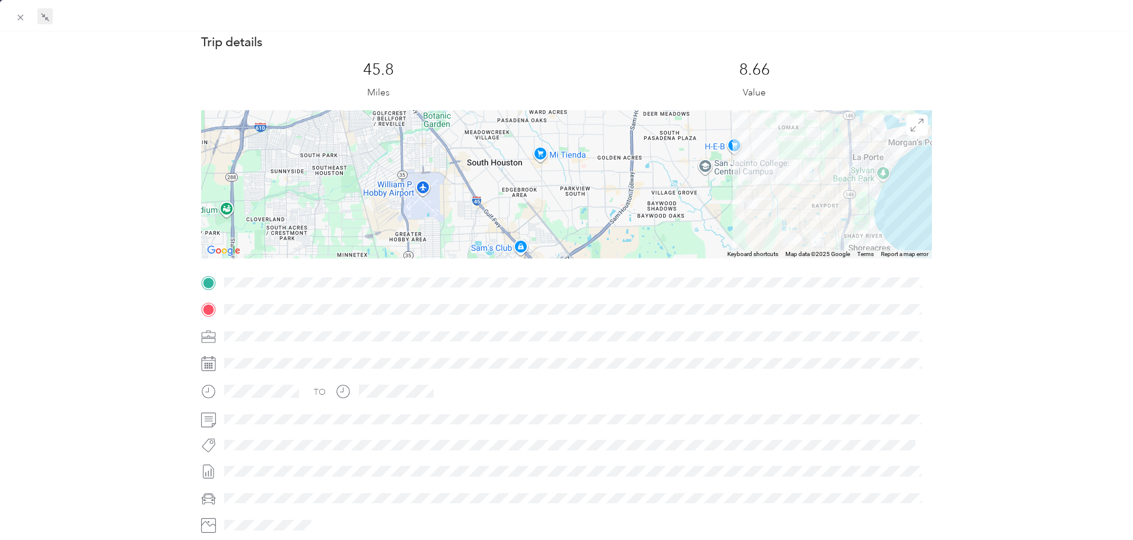
drag, startPoint x: 693, startPoint y: 201, endPoint x: 691, endPoint y: 253, distance: 52.2
click at [691, 253] on div at bounding box center [566, 184] width 730 height 148
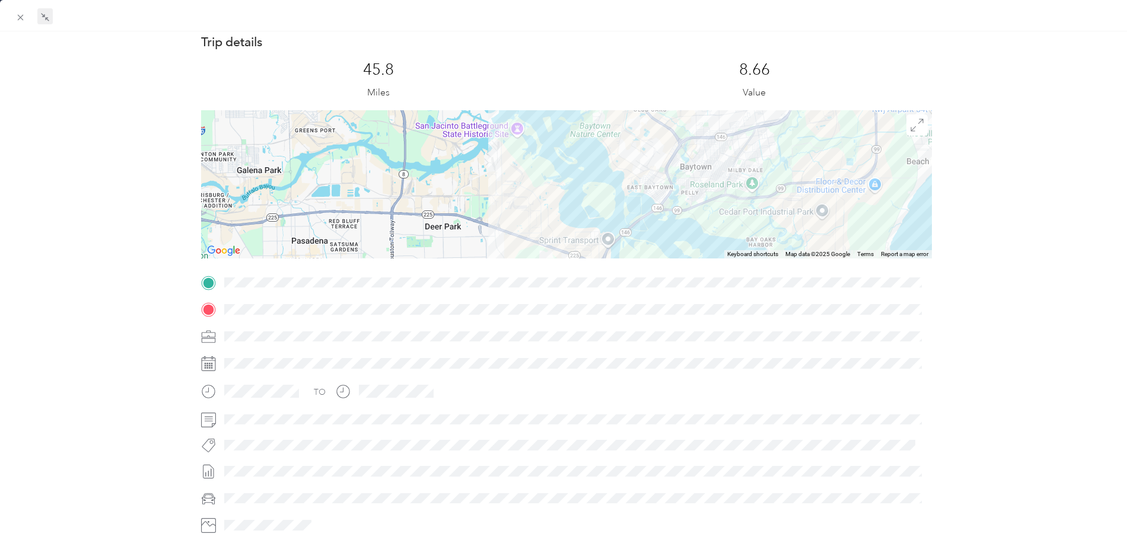
drag, startPoint x: 652, startPoint y: 209, endPoint x: 448, endPoint y: 238, distance: 206.1
click at [448, 238] on div at bounding box center [566, 184] width 730 height 148
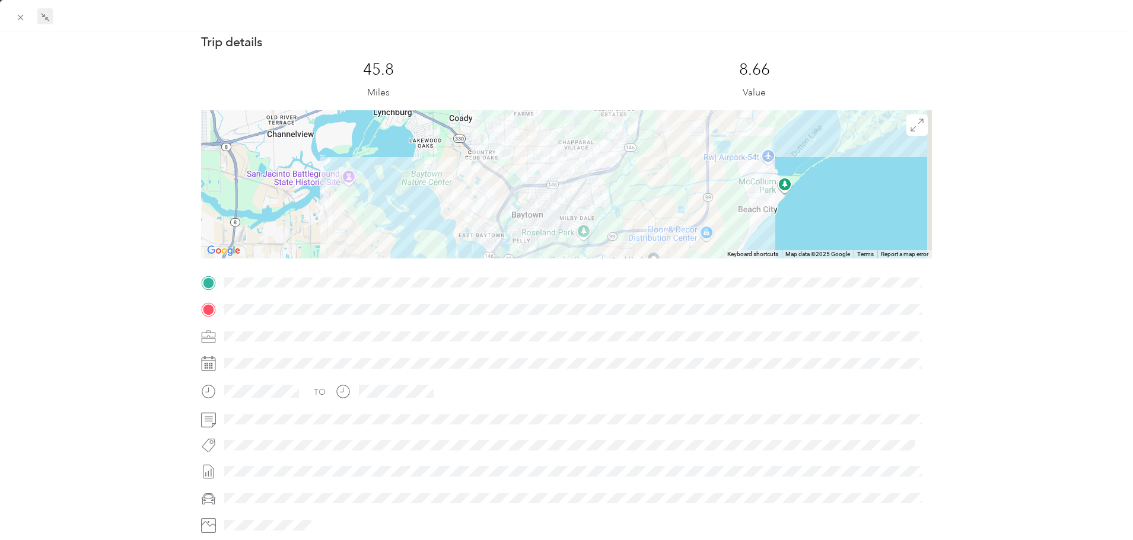
drag, startPoint x: 553, startPoint y: 218, endPoint x: 527, endPoint y: 231, distance: 29.7
click at [488, 235] on div at bounding box center [566, 184] width 730 height 148
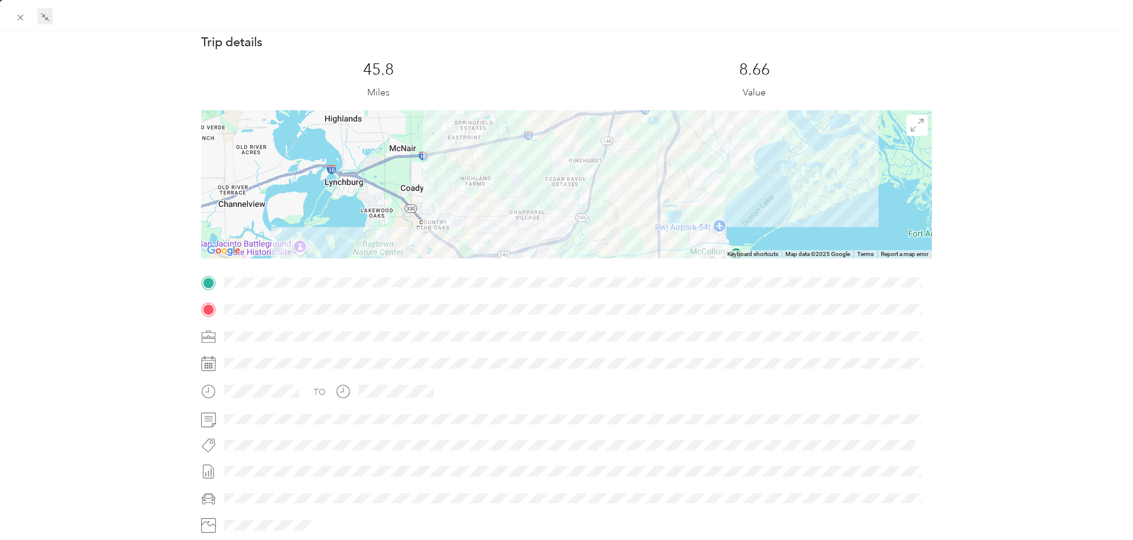
drag, startPoint x: 677, startPoint y: 213, endPoint x: 668, endPoint y: 255, distance: 43.0
click at [668, 266] on div "Trip details This trip cannot be edited because it is either under review, appr…" at bounding box center [566, 298] width 730 height 528
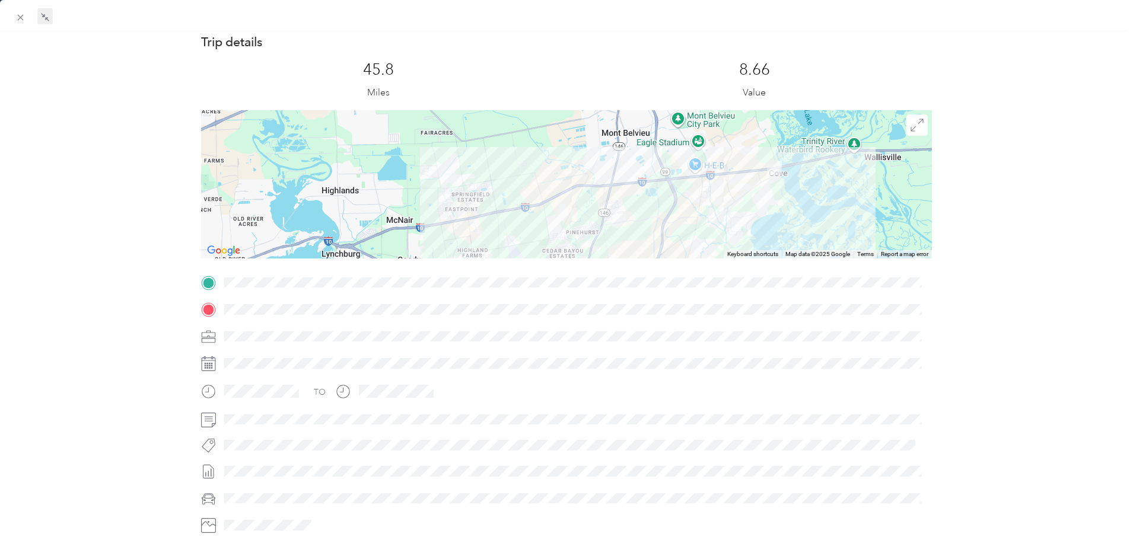
drag, startPoint x: 693, startPoint y: 184, endPoint x: 695, endPoint y: 215, distance: 30.3
click at [695, 215] on div at bounding box center [566, 184] width 730 height 148
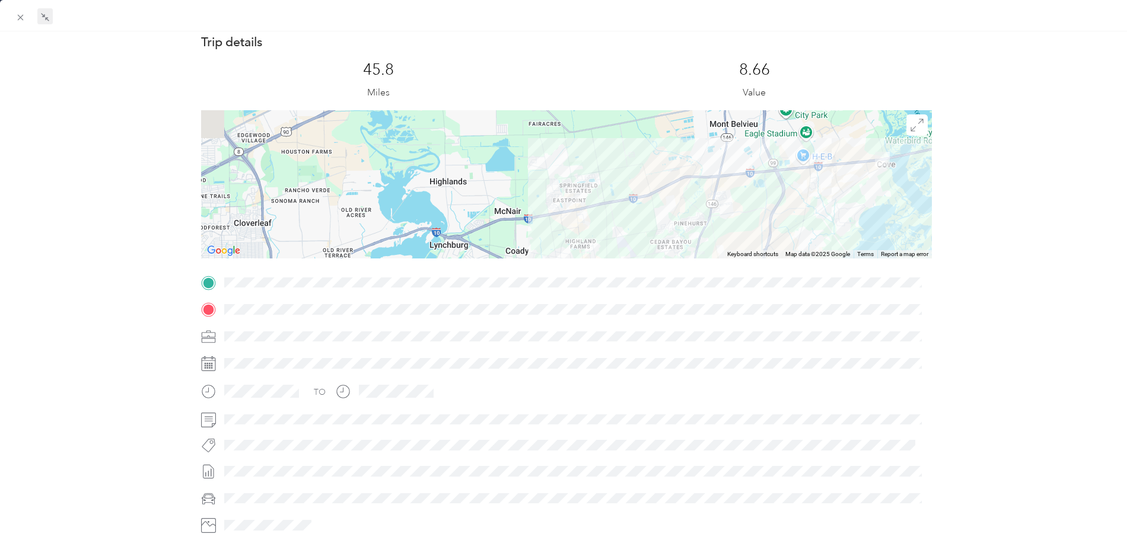
drag, startPoint x: 479, startPoint y: 181, endPoint x: 655, endPoint y: 154, distance: 178.2
click at [658, 152] on div at bounding box center [566, 184] width 730 height 148
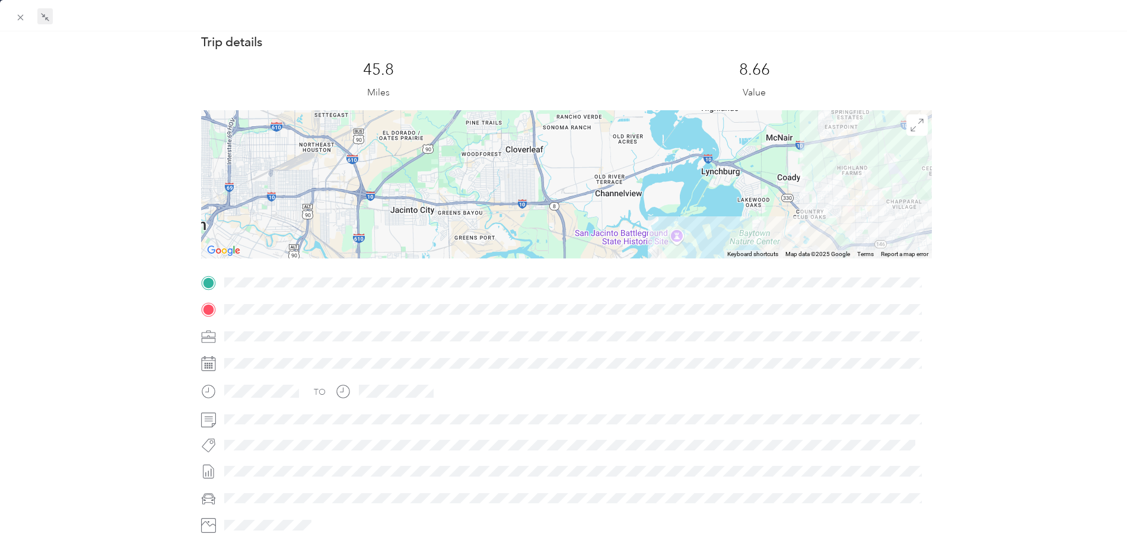
drag, startPoint x: 496, startPoint y: 214, endPoint x: 520, endPoint y: 168, distance: 52.0
click at [520, 168] on div at bounding box center [566, 184] width 730 height 148
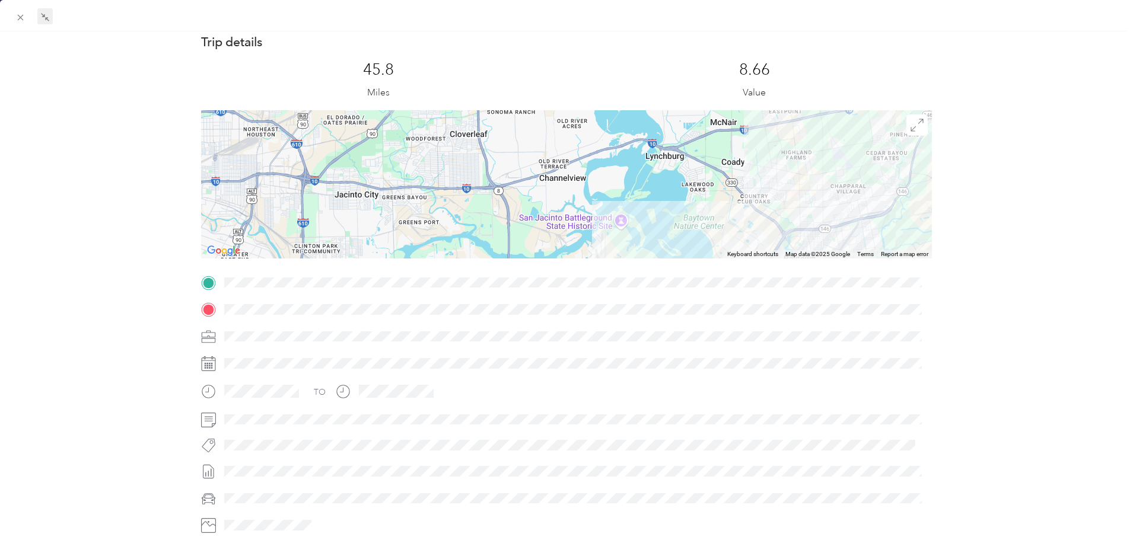
click at [606, 232] on div at bounding box center [566, 184] width 730 height 148
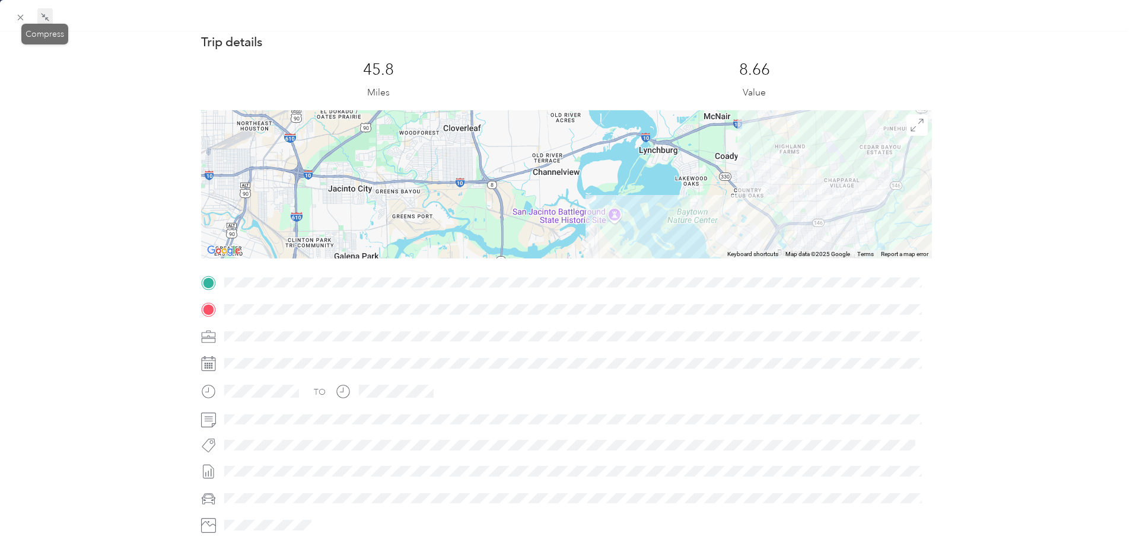
click at [48, 20] on icon at bounding box center [44, 16] width 9 height 9
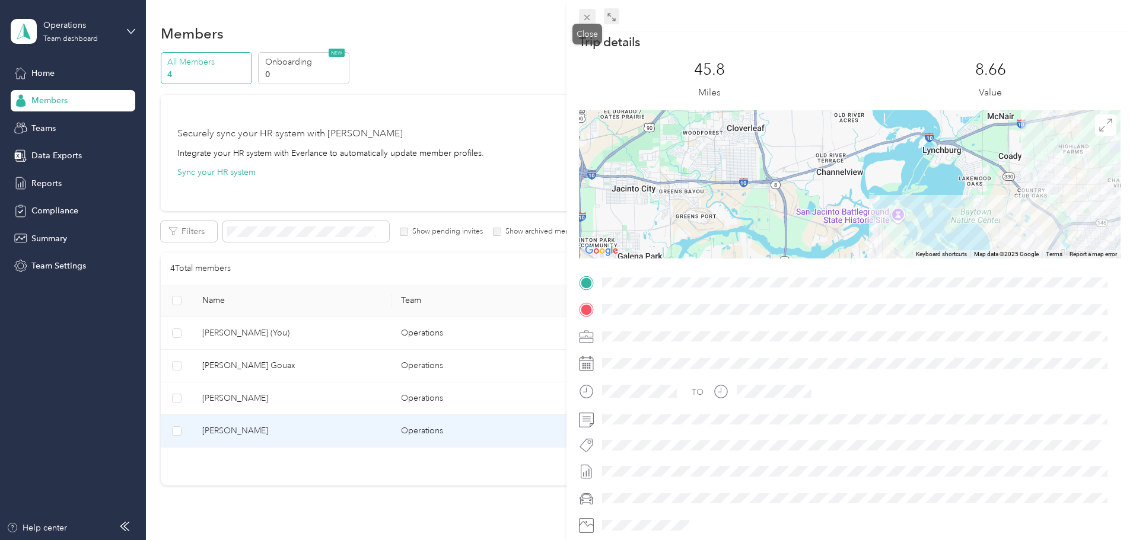
click at [587, 17] on icon at bounding box center [587, 18] width 6 height 6
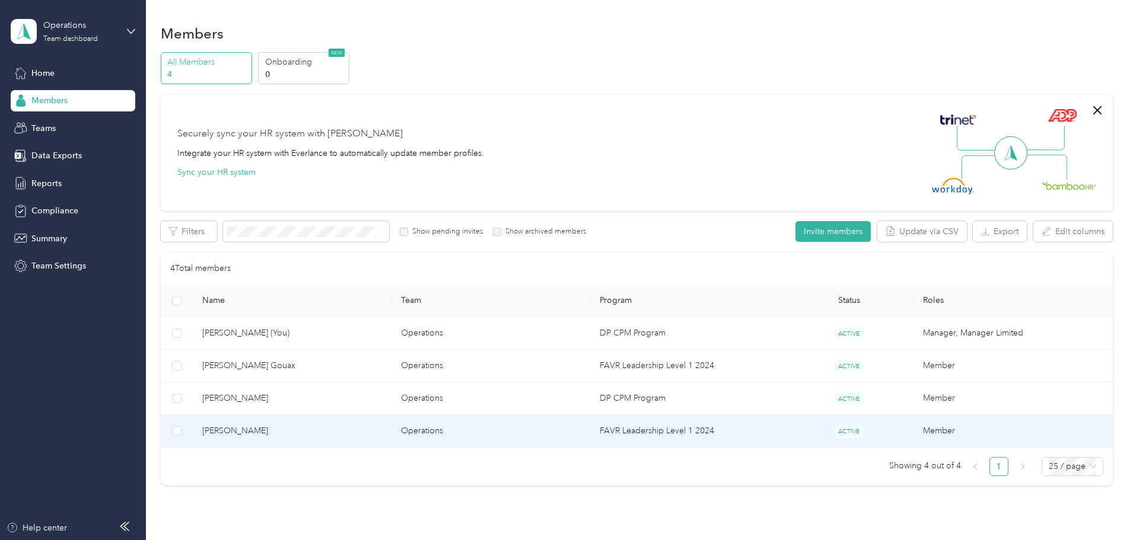
click at [320, 433] on span "[PERSON_NAME]" at bounding box center [292, 431] width 180 height 13
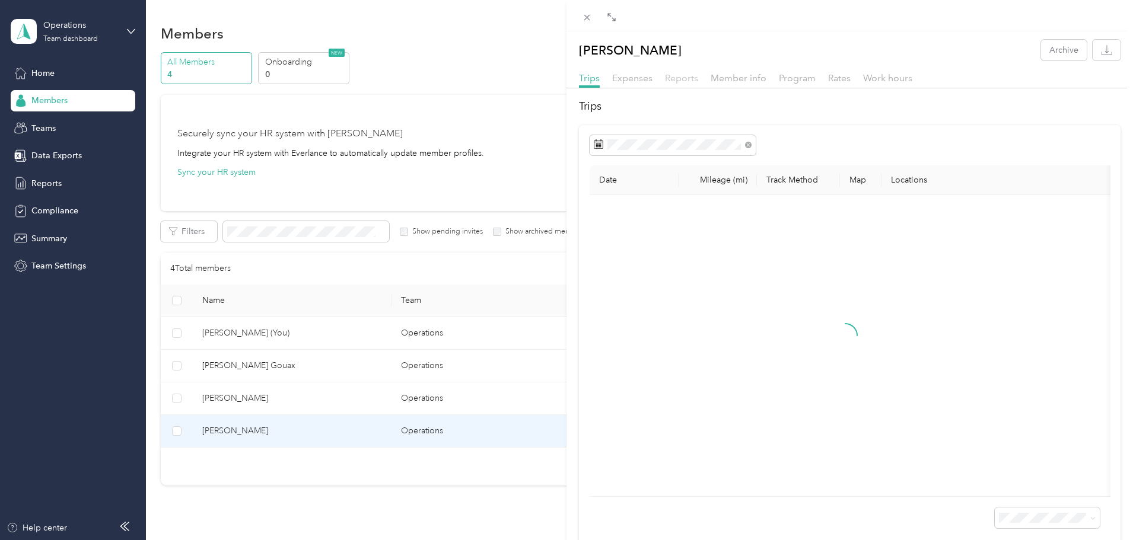
click at [691, 77] on span "Reports" at bounding box center [681, 77] width 33 height 11
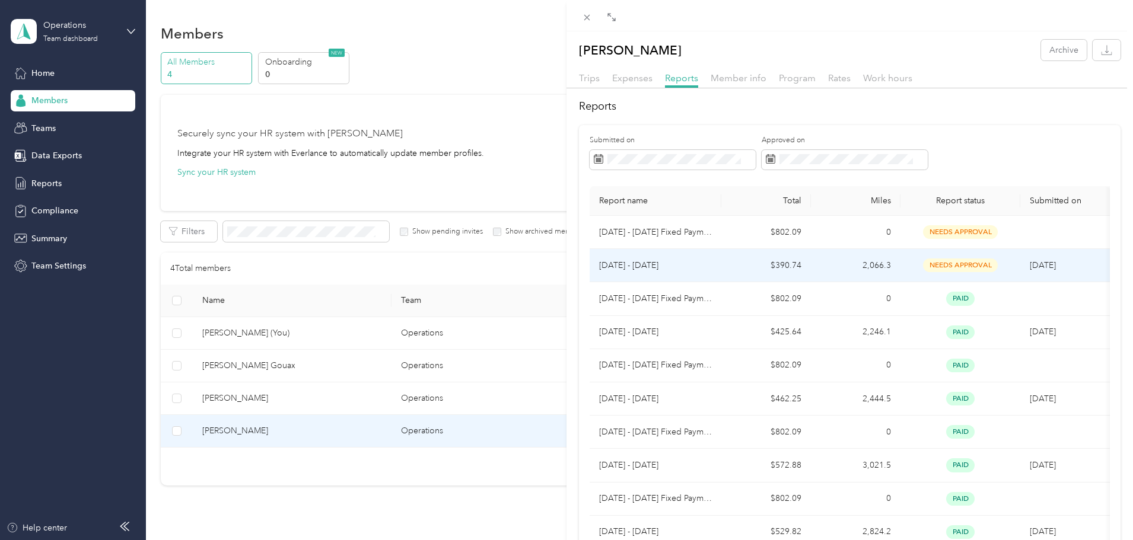
click at [644, 267] on p "[DATE] - [DATE]" at bounding box center [655, 265] width 113 height 13
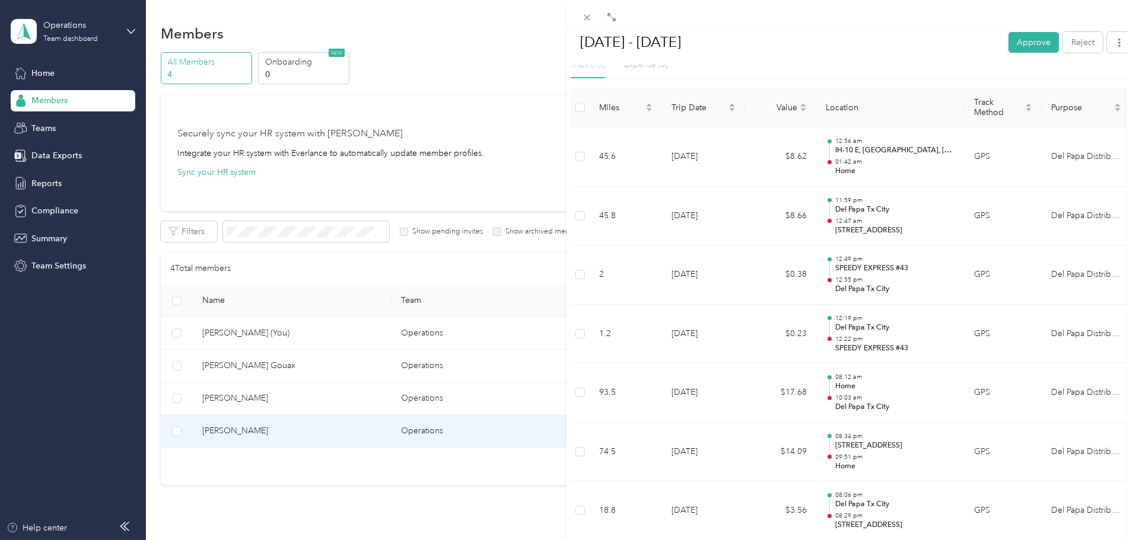
scroll to position [306, 0]
click at [1013, 34] on button "Approve" at bounding box center [1033, 41] width 50 height 21
click at [322, 370] on div "BACK [PERSON_NAME] Reports [DATE] - [DATE] [DATE] - [DATE] [PERSON_NAME] as pai…" at bounding box center [566, 270] width 1133 height 540
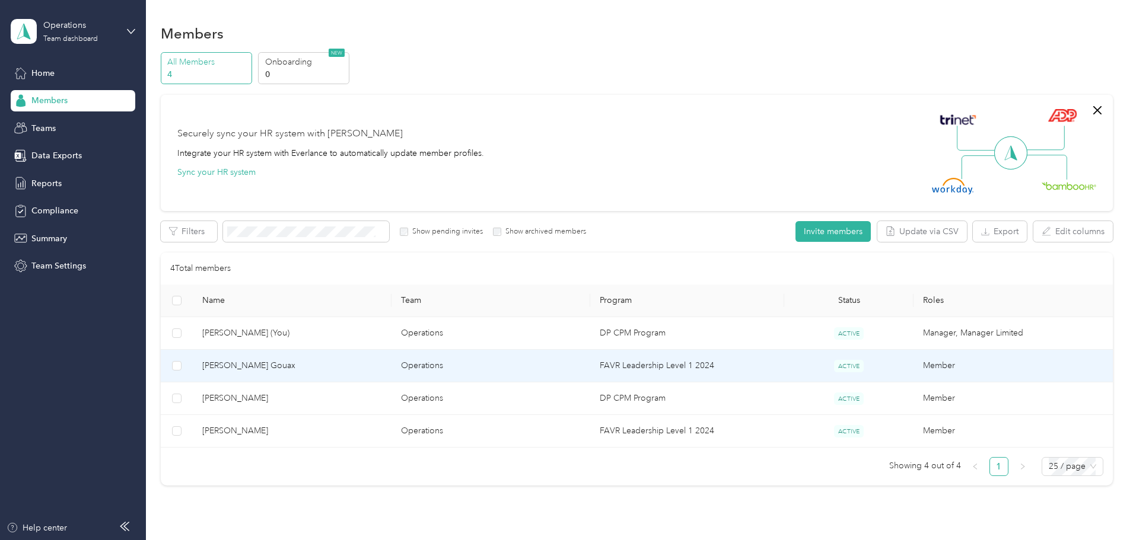
click at [331, 369] on span "[PERSON_NAME] Gouax" at bounding box center [292, 365] width 180 height 13
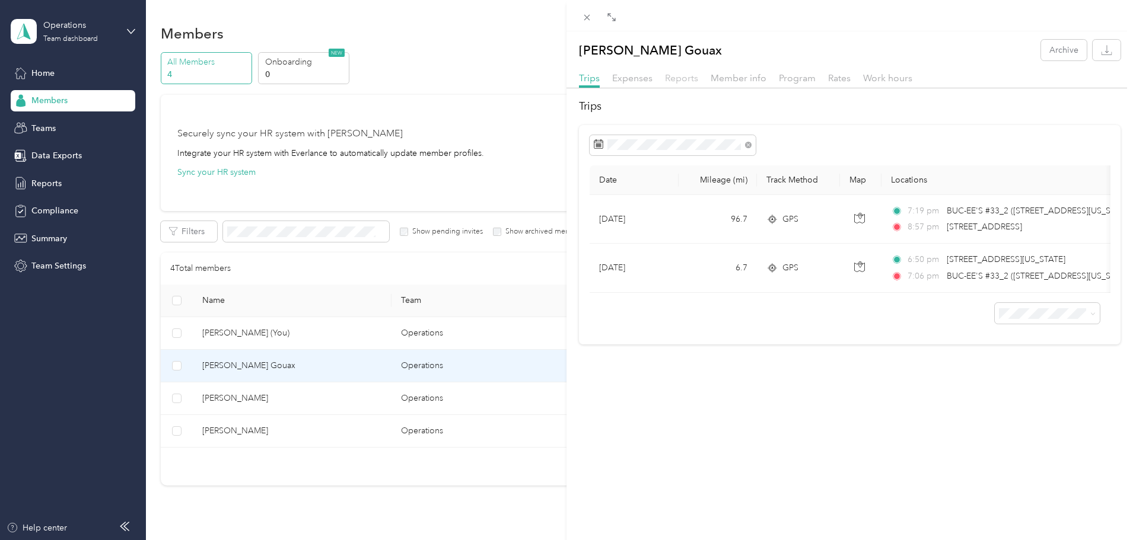
click at [687, 81] on span "Reports" at bounding box center [681, 77] width 33 height 11
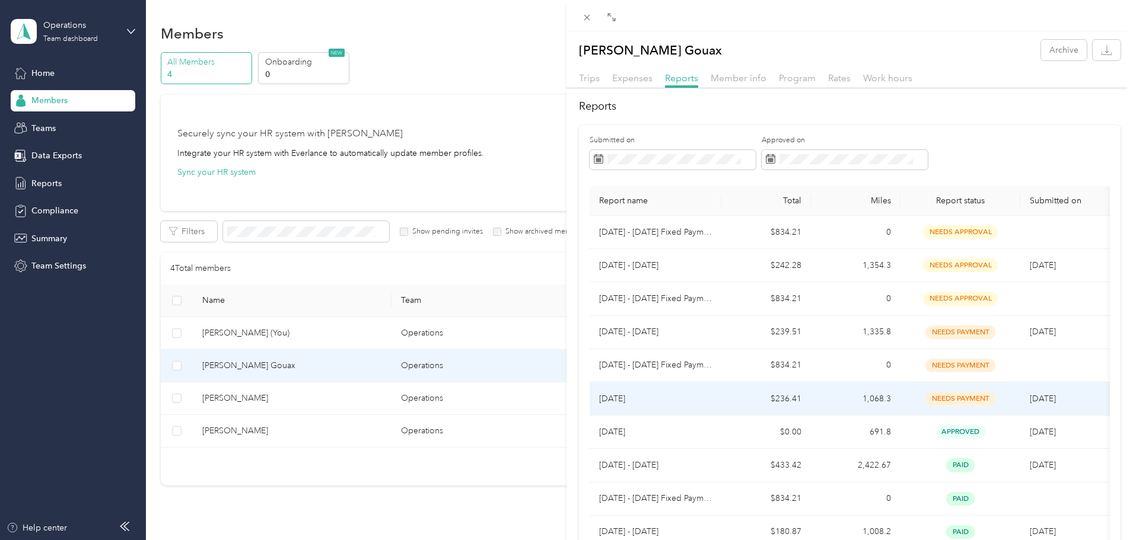
click at [953, 400] on span "needs payment" at bounding box center [960, 399] width 70 height 14
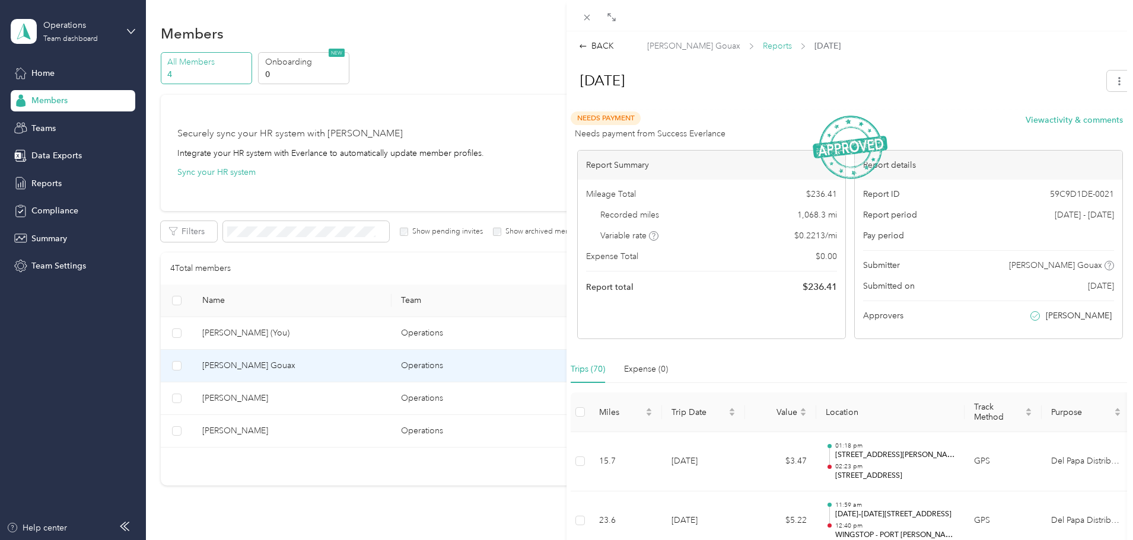
click at [763, 43] on span "Reports" at bounding box center [777, 46] width 29 height 12
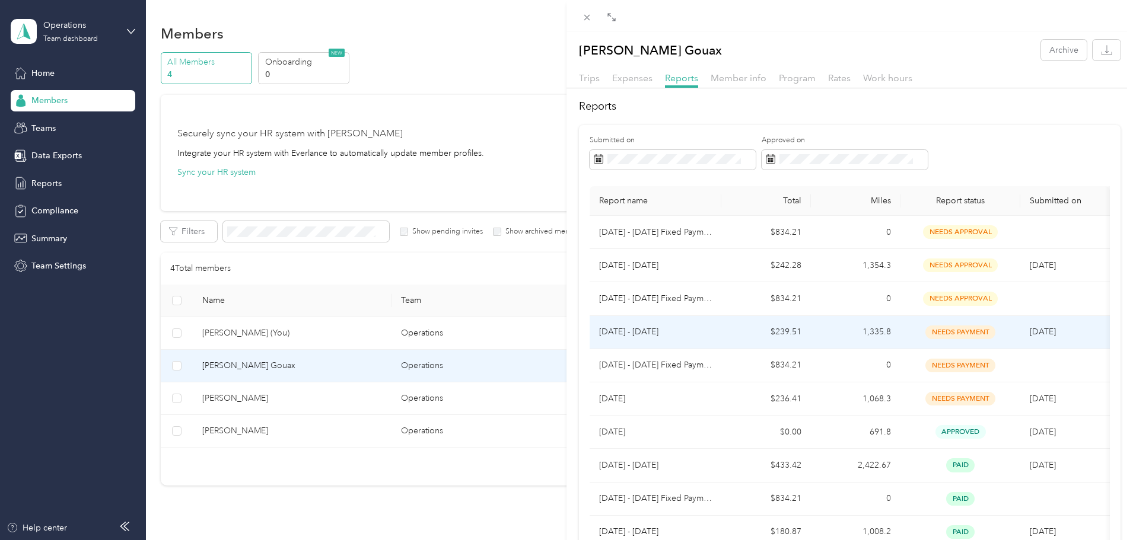
click at [974, 332] on span "needs payment" at bounding box center [960, 333] width 70 height 14
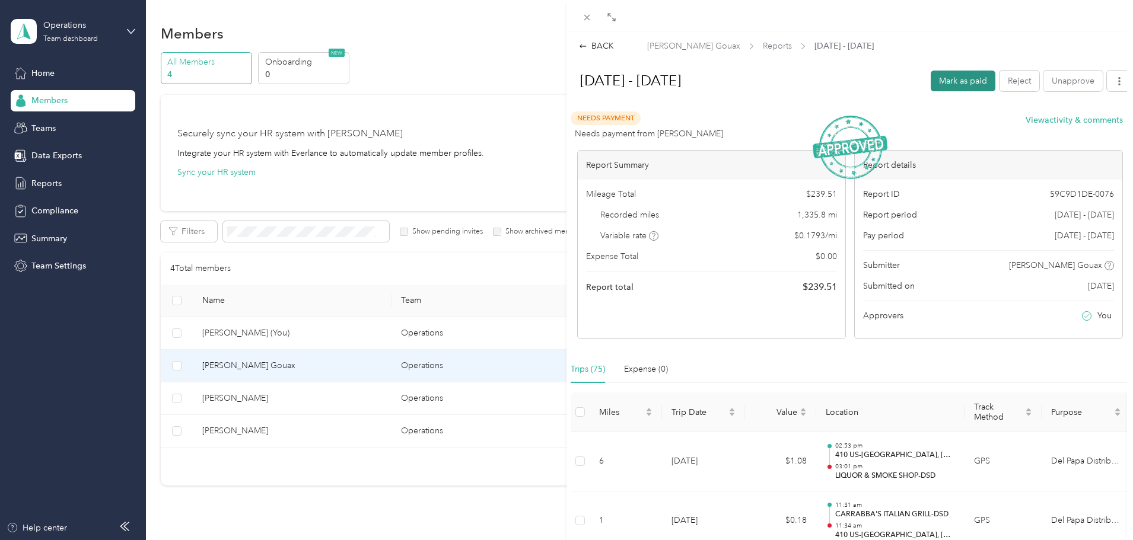
click at [956, 83] on button "Mark as paid" at bounding box center [963, 81] width 65 height 21
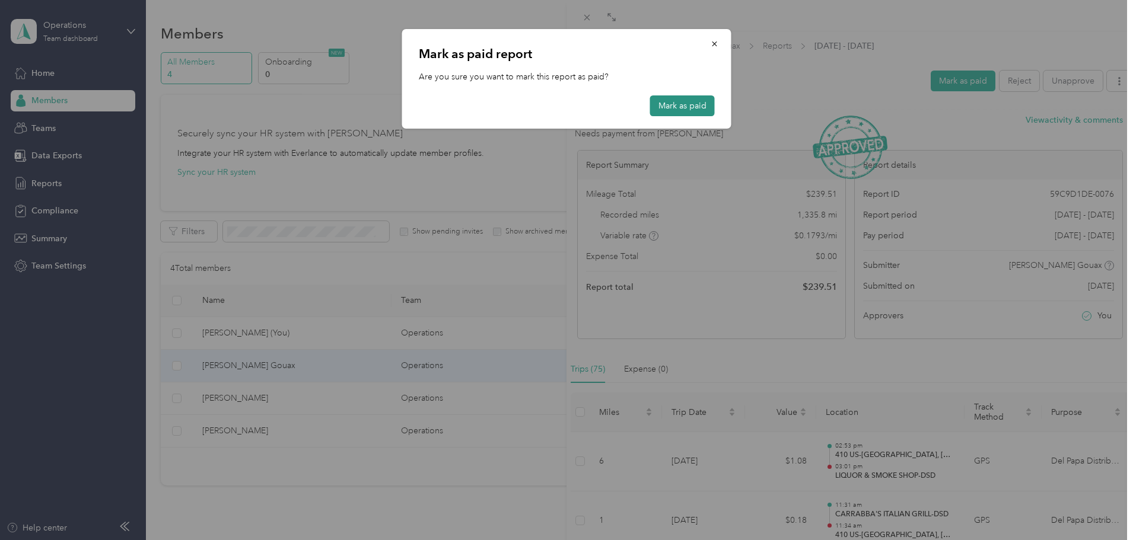
click at [699, 113] on button "Mark as paid" at bounding box center [682, 105] width 65 height 21
click at [717, 43] on icon "button" at bounding box center [715, 44] width 8 height 8
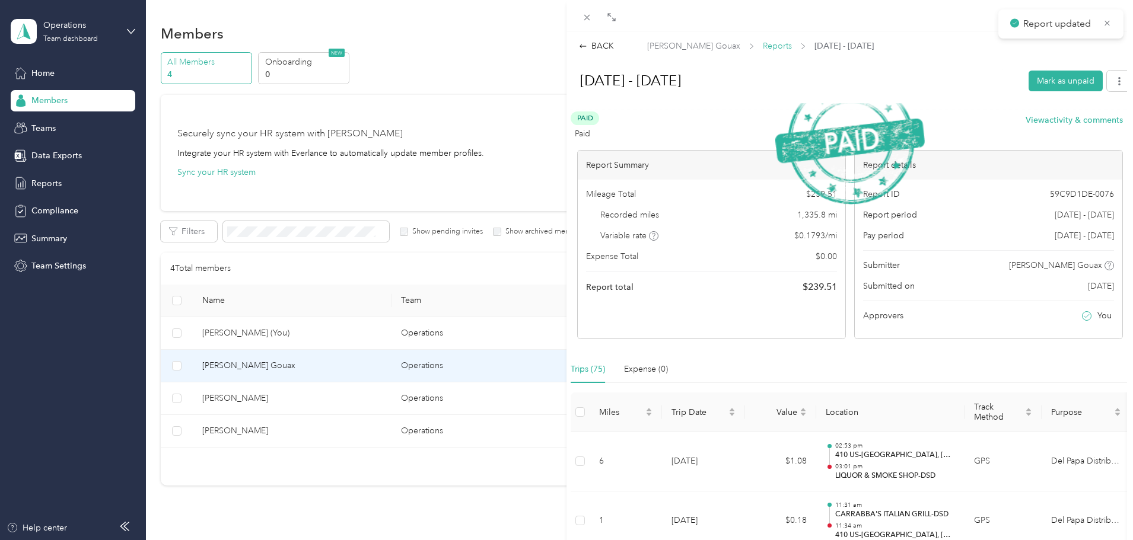
click at [763, 44] on span "Reports" at bounding box center [777, 46] width 29 height 12
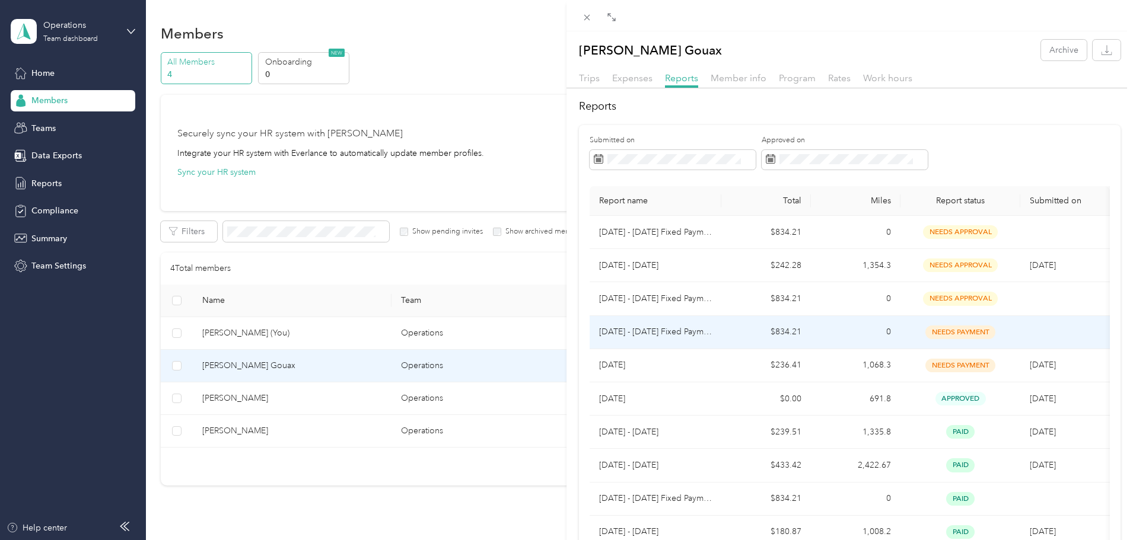
click at [945, 334] on span "needs payment" at bounding box center [960, 333] width 70 height 14
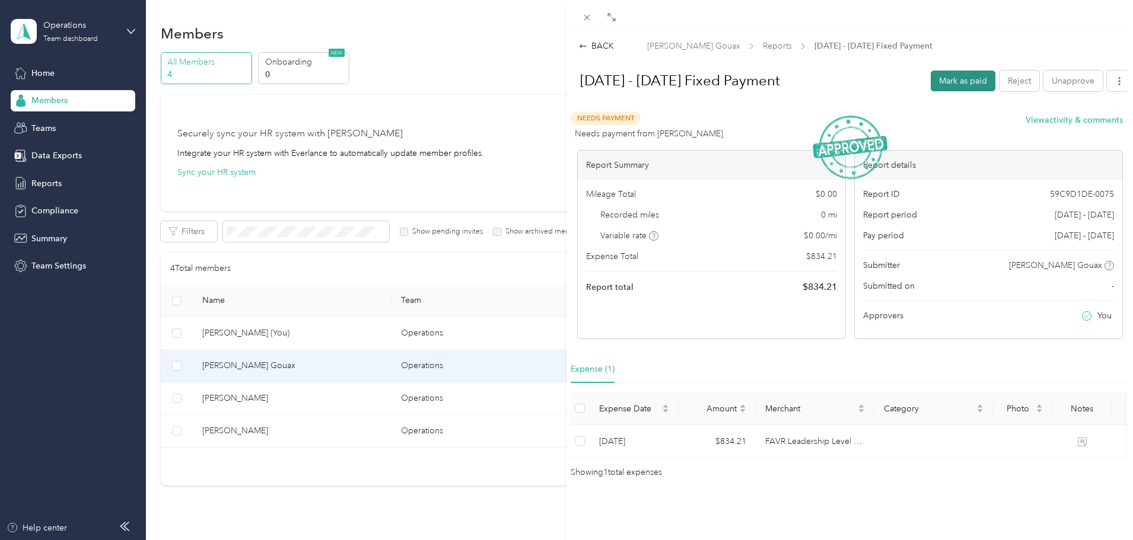
click at [944, 77] on button "Mark as paid" at bounding box center [963, 81] width 65 height 21
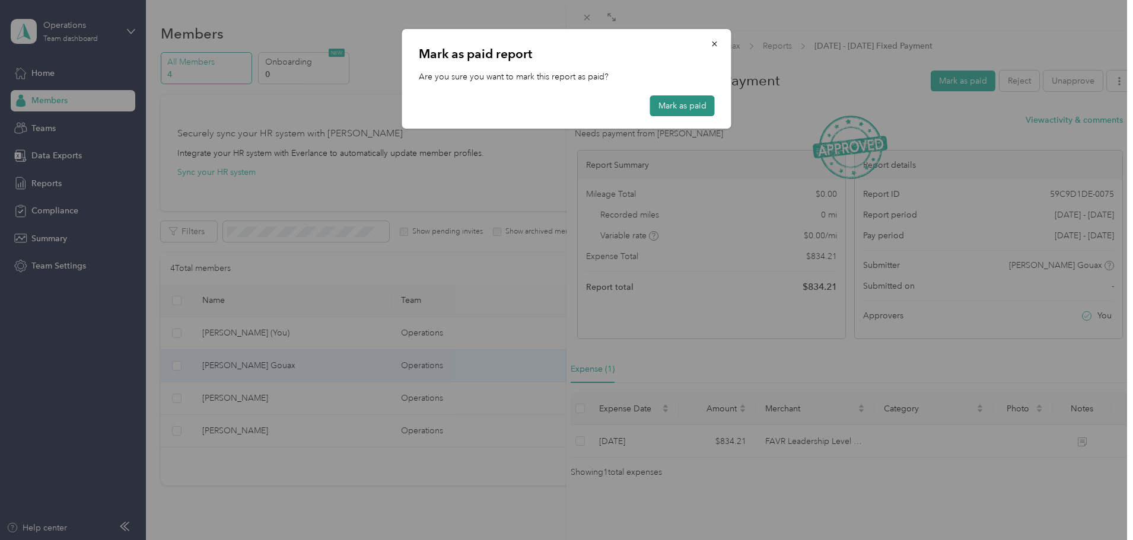
click at [681, 109] on button "Mark as paid" at bounding box center [682, 105] width 65 height 21
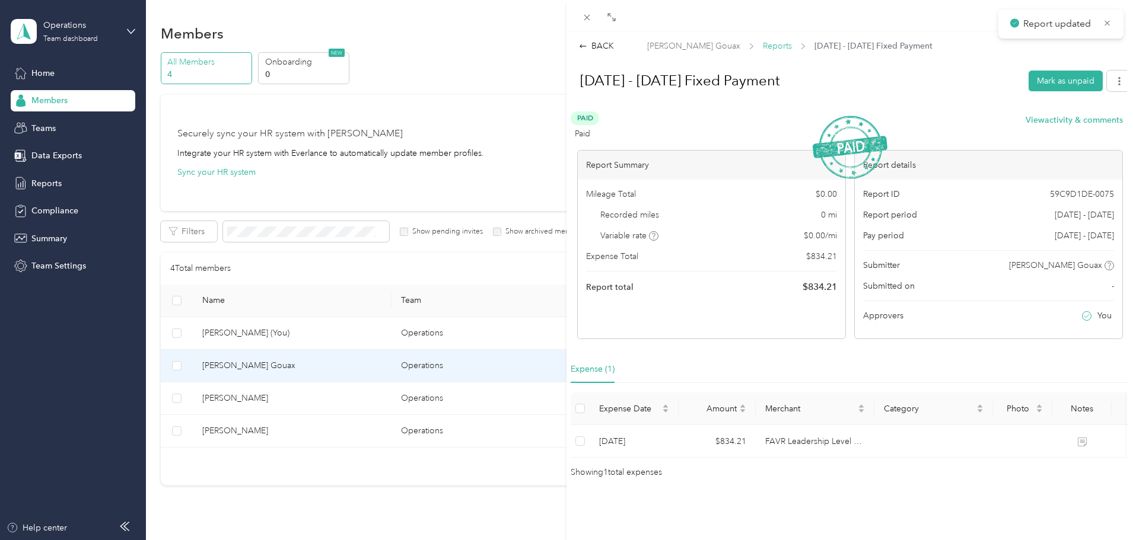
click at [763, 47] on span "Reports" at bounding box center [777, 46] width 29 height 12
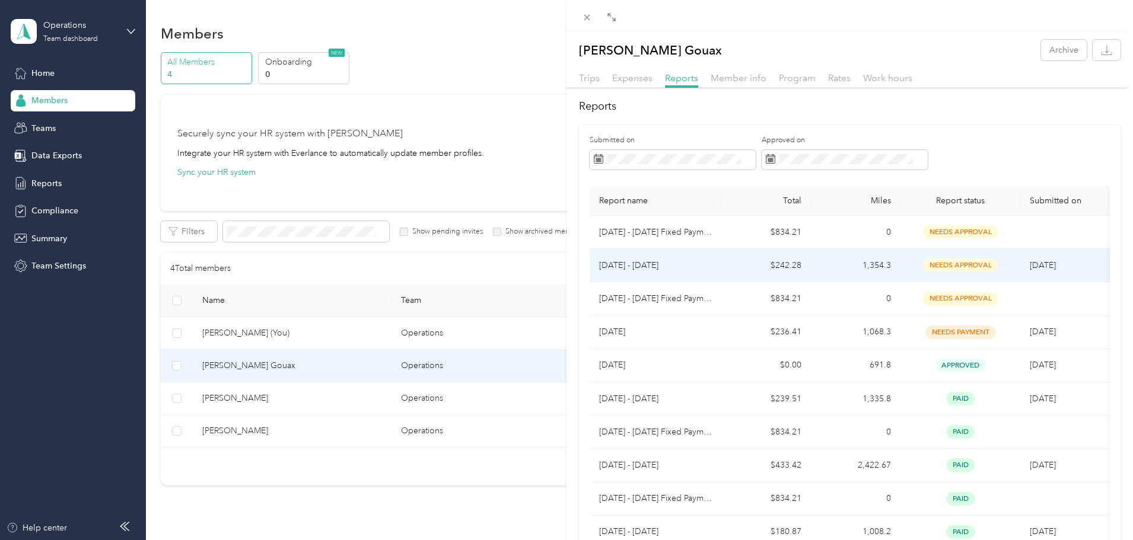
click at [962, 263] on span "needs approval" at bounding box center [960, 266] width 75 height 14
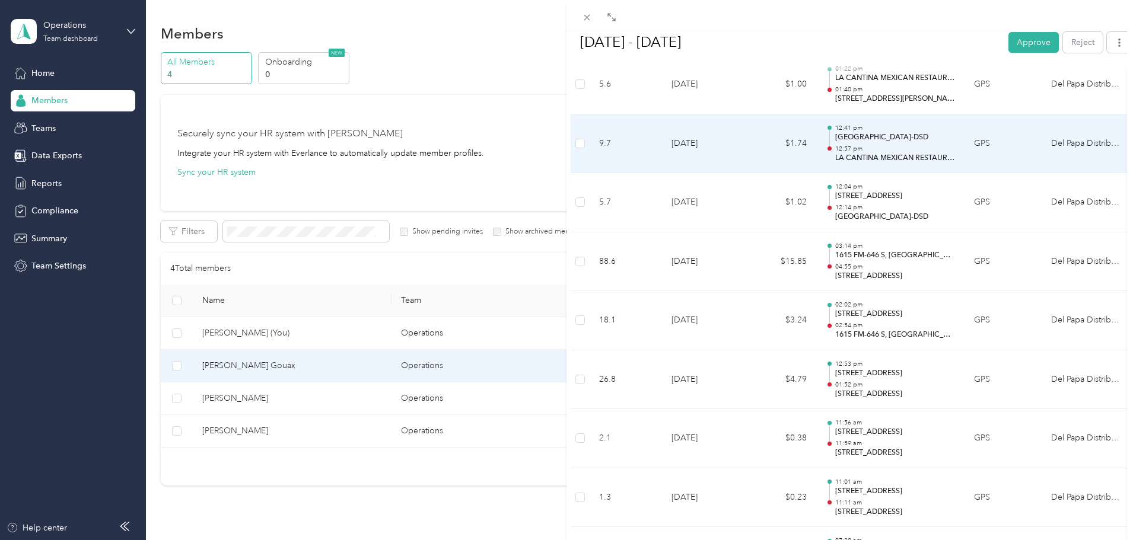
scroll to position [1364, 0]
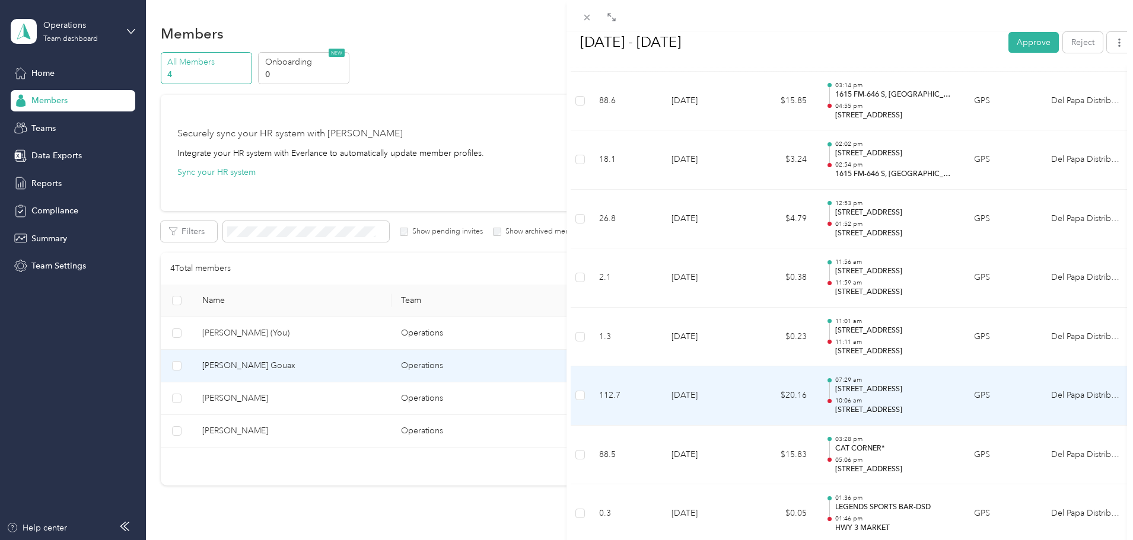
click at [975, 394] on td "GPS" at bounding box center [1002, 396] width 77 height 59
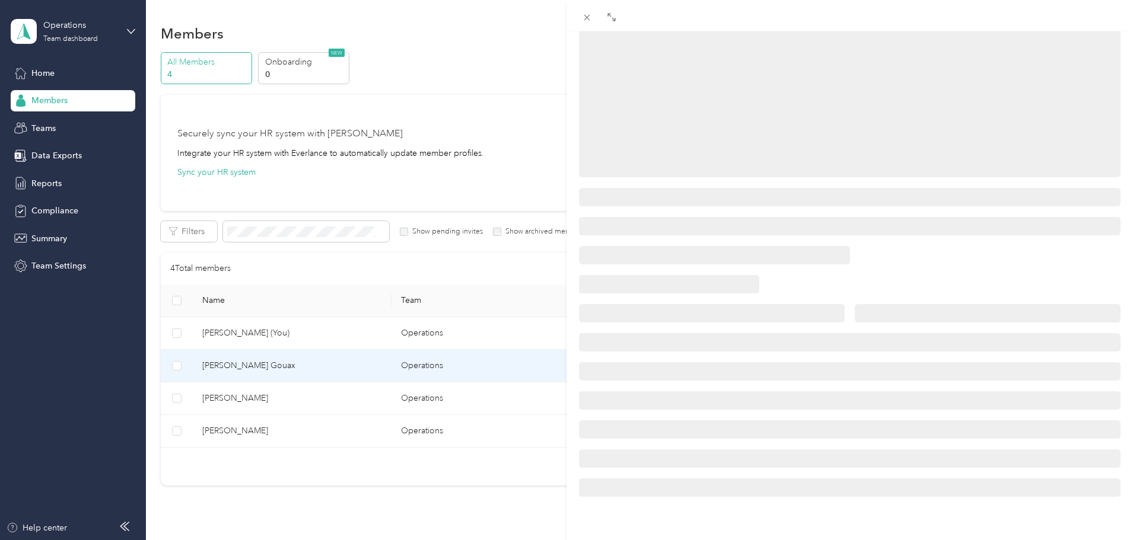
scroll to position [144, 0]
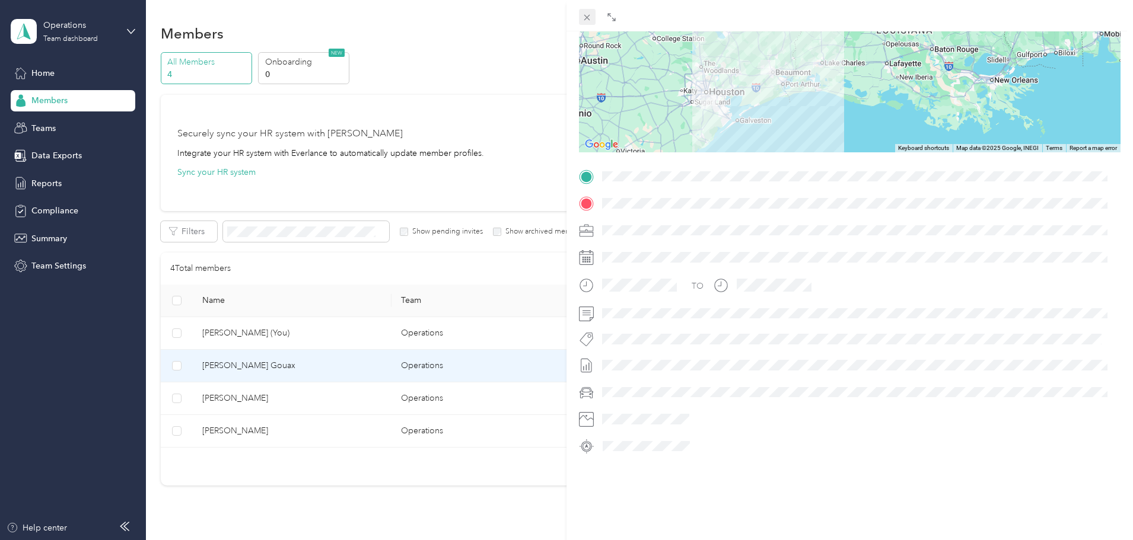
click at [590, 21] on icon at bounding box center [587, 17] width 10 height 10
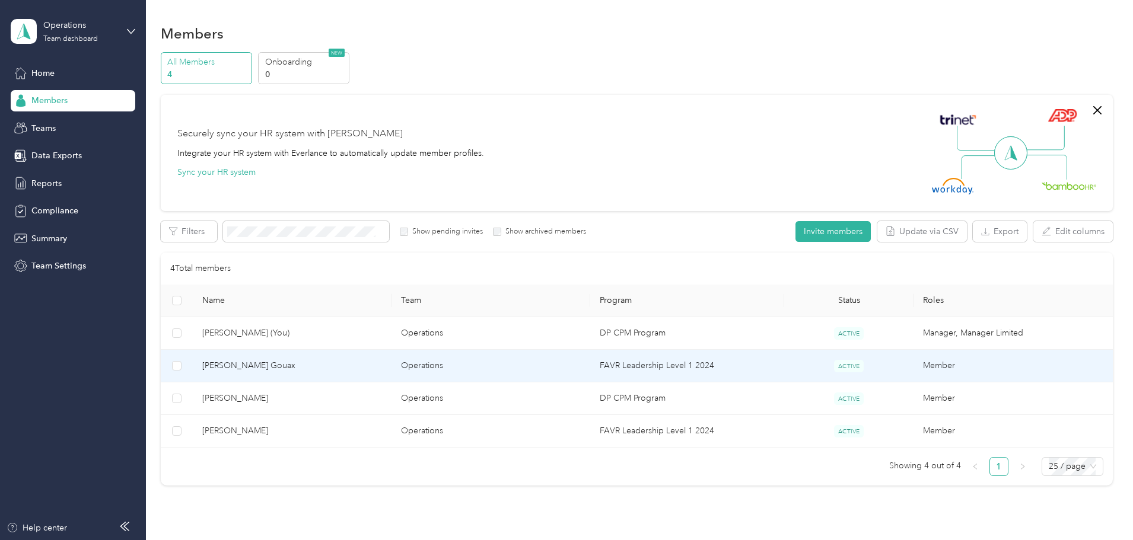
click at [320, 375] on td "[PERSON_NAME] Gouax" at bounding box center [292, 366] width 199 height 33
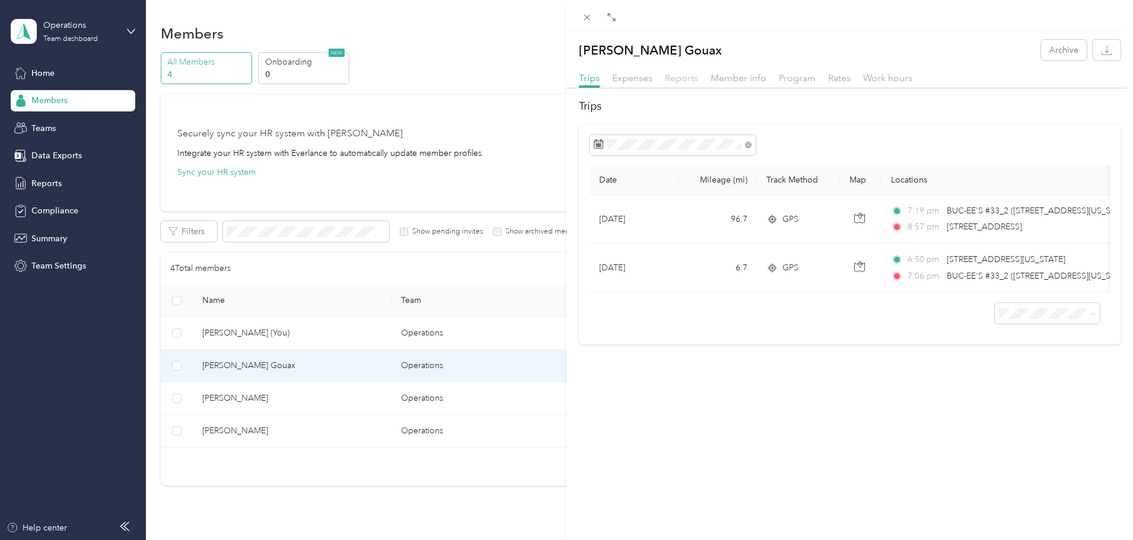
click at [692, 79] on span "Reports" at bounding box center [681, 77] width 33 height 11
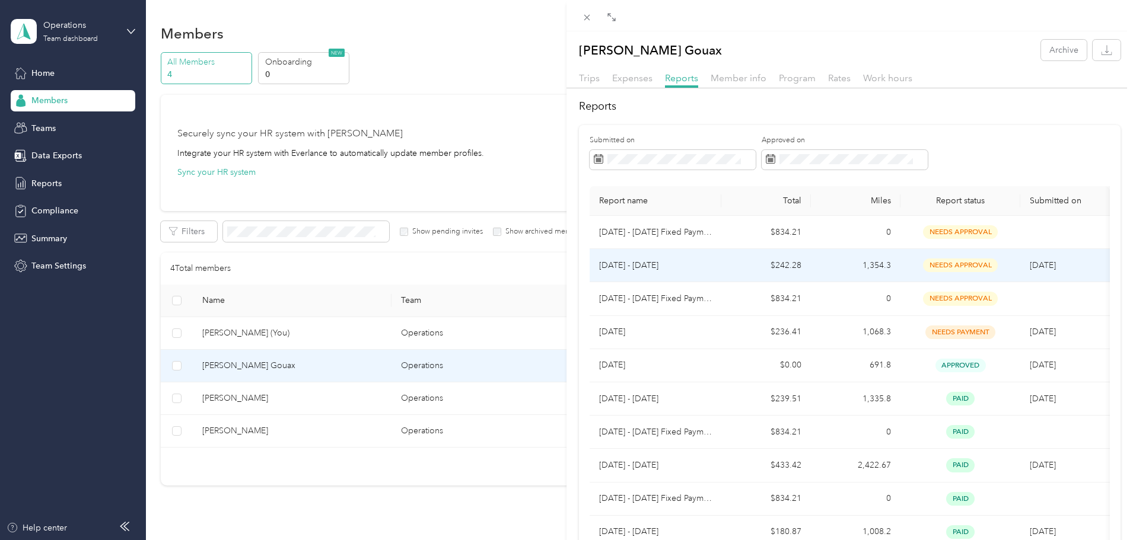
click at [632, 268] on p "[DATE] - [DATE]" at bounding box center [655, 265] width 113 height 13
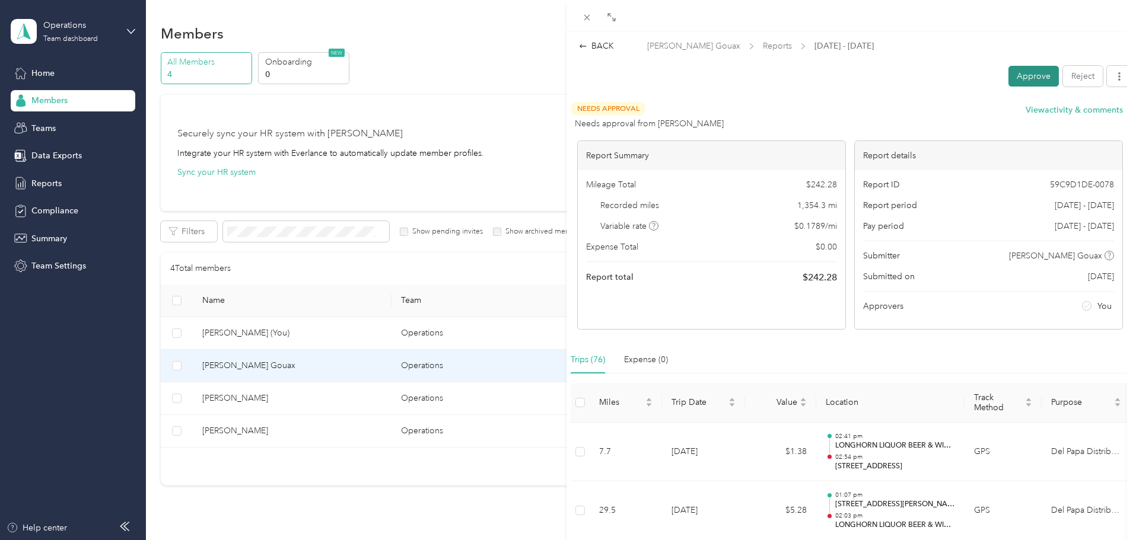
click at [1012, 79] on button "Approve" at bounding box center [1033, 76] width 50 height 21
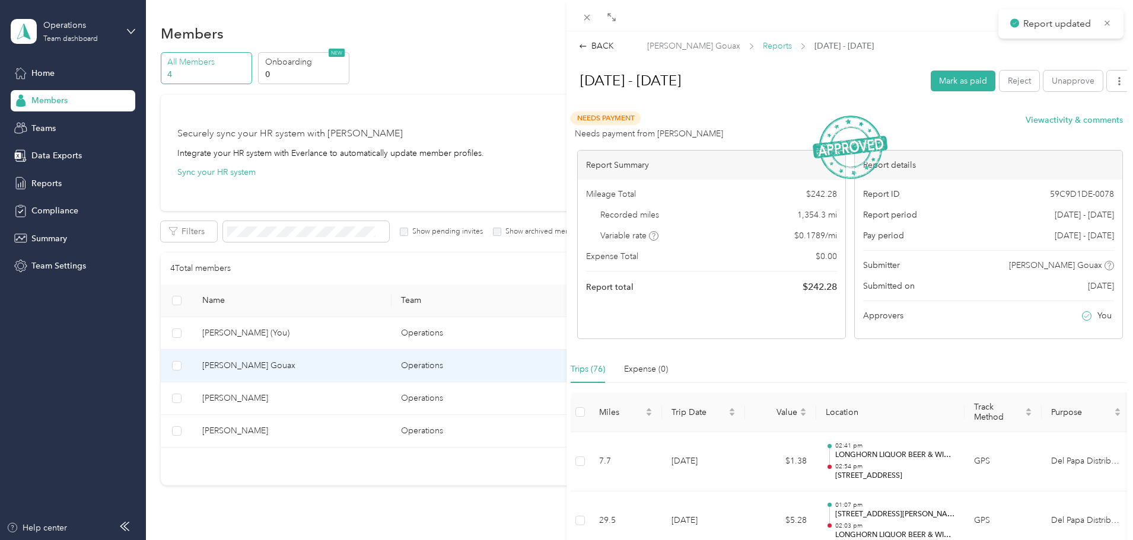
click at [763, 43] on span "Reports" at bounding box center [777, 46] width 29 height 12
